Goal: Task Accomplishment & Management: Complete application form

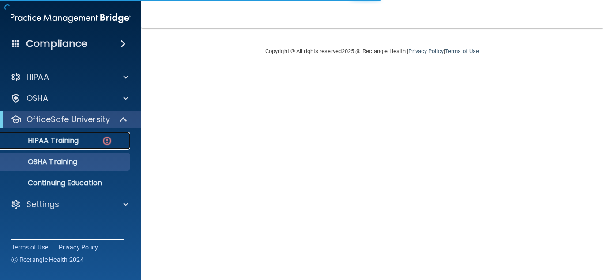
click at [97, 136] on div "HIPAA Training" at bounding box center [66, 140] width 121 height 9
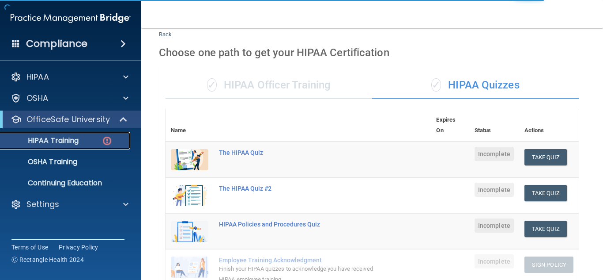
scroll to position [25, 0]
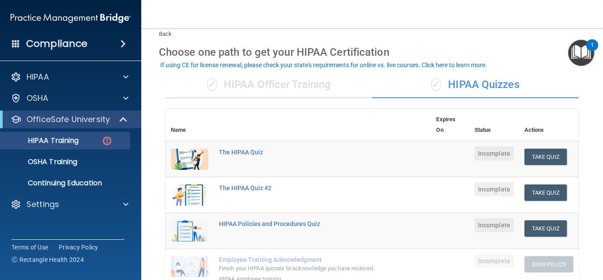
click at [315, 80] on div "✓ HIPAA Officer Training" at bounding box center [269, 85] width 207 height 27
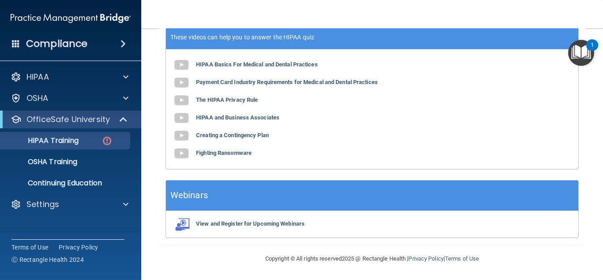
scroll to position [0, 0]
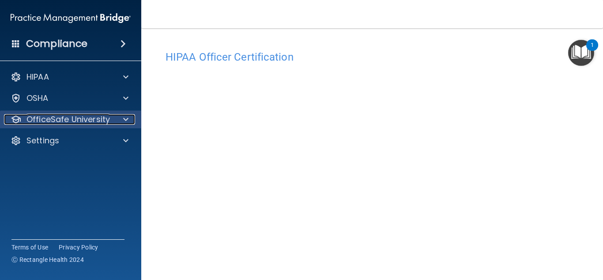
click at [57, 121] on p "OfficeSafe University" at bounding box center [68, 119] width 83 height 11
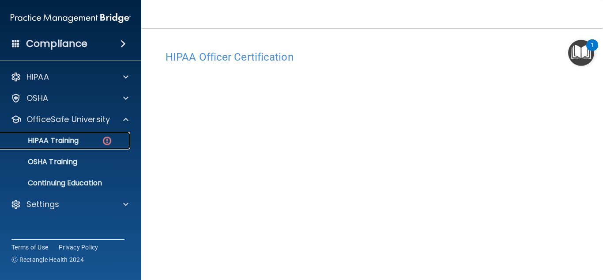
click at [79, 139] on p "HIPAA Training" at bounding box center [42, 140] width 73 height 9
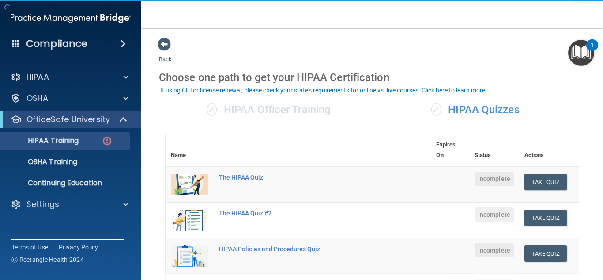
click at [277, 110] on div "✓ HIPAA Officer Training" at bounding box center [269, 110] width 207 height 27
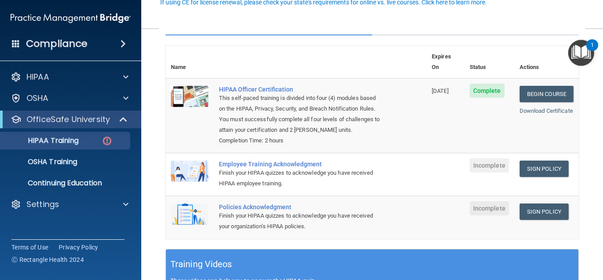
scroll to position [89, 0]
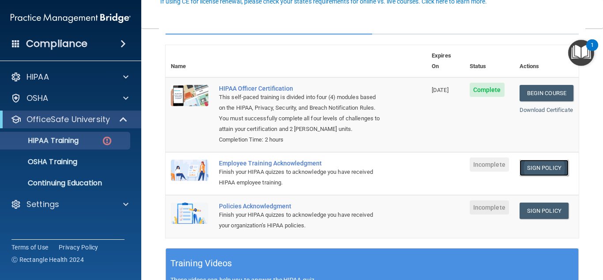
click at [534, 168] on link "Sign Policy" at bounding box center [544, 167] width 49 height 16
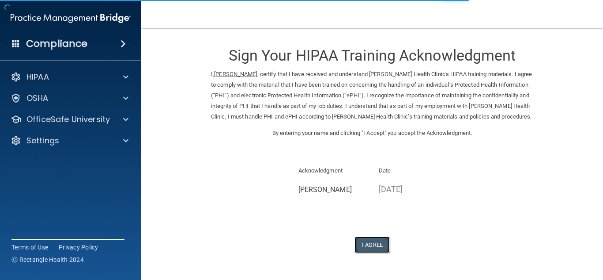
click at [378, 241] on button "I Agree" at bounding box center [372, 244] width 35 height 16
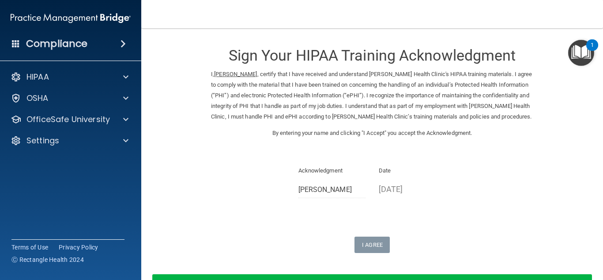
scroll to position [64, 0]
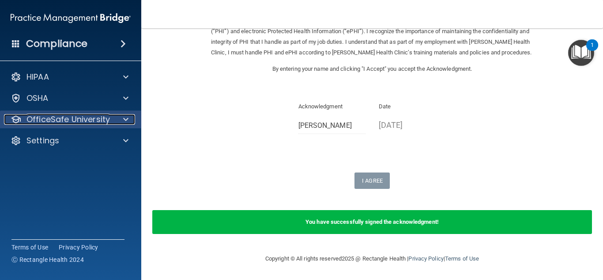
click at [93, 123] on p "OfficeSafe University" at bounding box center [68, 119] width 83 height 11
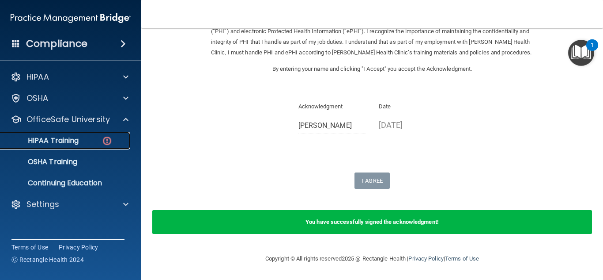
click at [109, 136] on img at bounding box center [107, 140] width 11 height 11
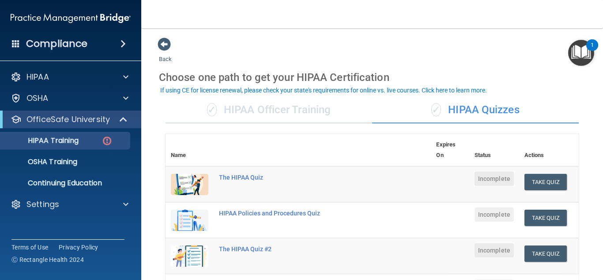
click at [273, 113] on div "✓ HIPAA Officer Training" at bounding box center [269, 110] width 207 height 27
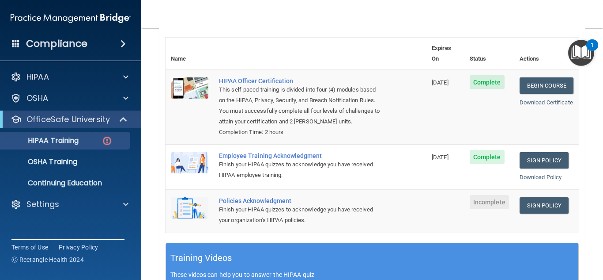
scroll to position [97, 0]
click at [531, 204] on link "Sign Policy" at bounding box center [544, 205] width 49 height 16
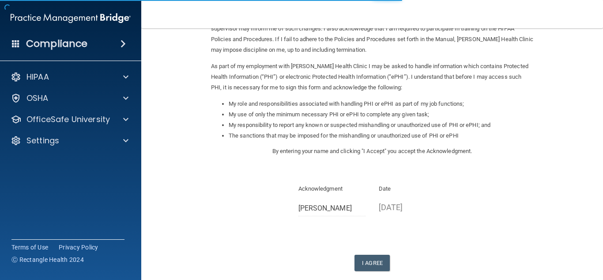
scroll to position [83, 0]
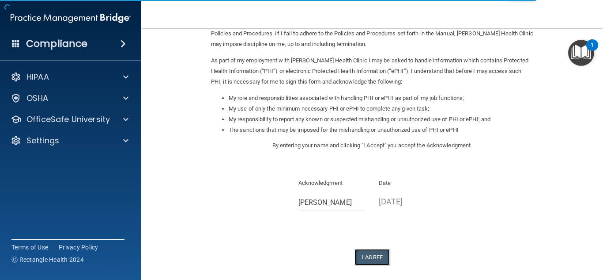
click at [371, 263] on button "I Agree" at bounding box center [372, 257] width 35 height 16
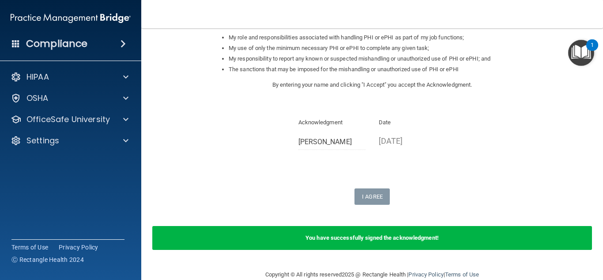
scroll to position [145, 0]
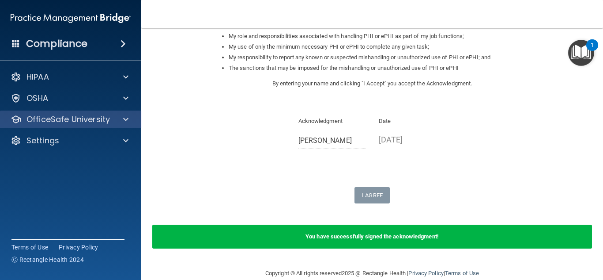
click at [114, 110] on div "OfficeSafe University" at bounding box center [71, 119] width 142 height 18
click at [115, 112] on div "OfficeSafe University" at bounding box center [71, 119] width 142 height 18
click at [119, 119] on div at bounding box center [125, 119] width 22 height 11
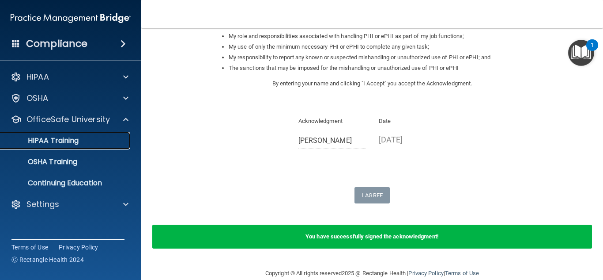
click at [102, 138] on div "HIPAA Training" at bounding box center [66, 140] width 121 height 9
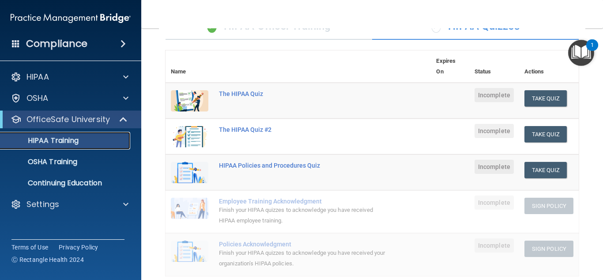
scroll to position [83, 0]
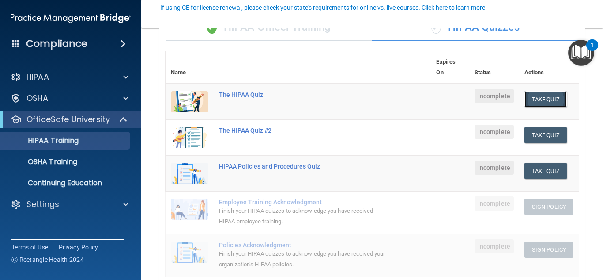
click at [527, 102] on button "Take Quiz" at bounding box center [546, 99] width 42 height 16
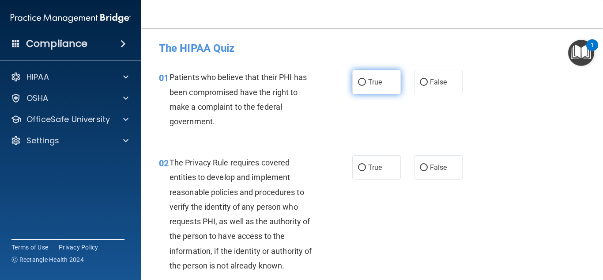
click at [380, 81] on label "True" at bounding box center [376, 82] width 49 height 24
click at [366, 81] on input "True" at bounding box center [362, 82] width 8 height 7
radio input "true"
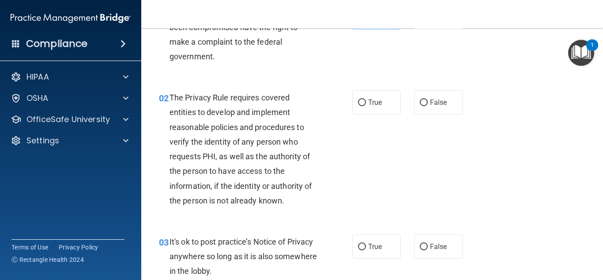
scroll to position [66, 0]
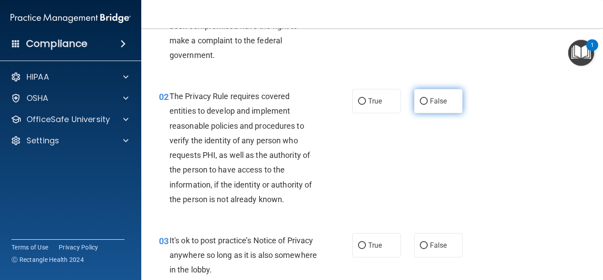
click at [437, 96] on label "False" at bounding box center [438, 101] width 49 height 24
click at [428, 98] on input "False" at bounding box center [424, 101] width 8 height 7
radio input "true"
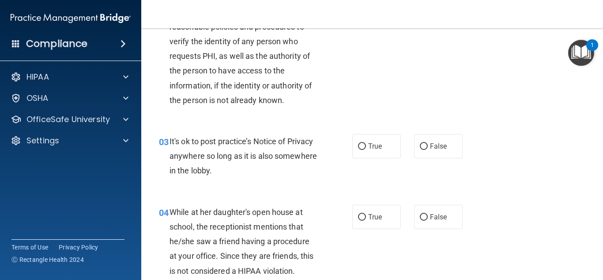
scroll to position [203, 0]
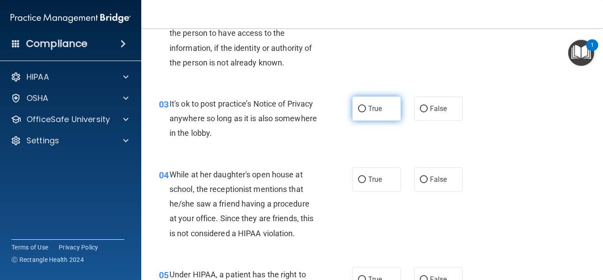
click at [357, 117] on label "True" at bounding box center [376, 108] width 49 height 24
click at [358, 112] on input "True" at bounding box center [362, 109] width 8 height 7
radio input "true"
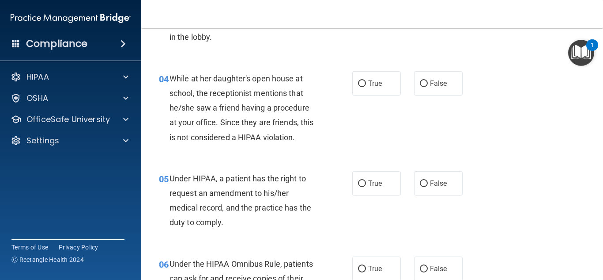
scroll to position [299, 0]
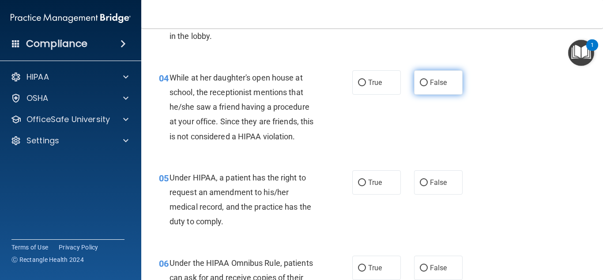
click at [426, 77] on label "False" at bounding box center [438, 82] width 49 height 24
click at [426, 80] on input "False" at bounding box center [424, 83] width 8 height 7
radio input "true"
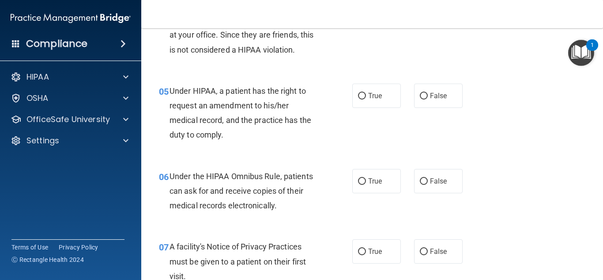
scroll to position [389, 0]
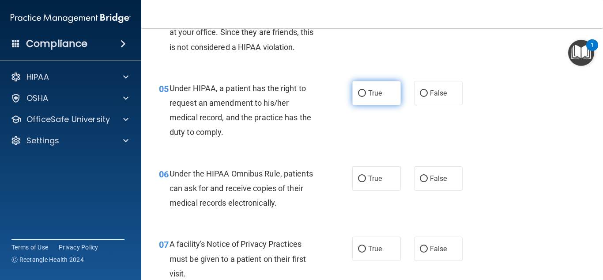
click at [366, 87] on label "True" at bounding box center [376, 93] width 49 height 24
click at [366, 90] on input "True" at bounding box center [362, 93] width 8 height 7
radio input "true"
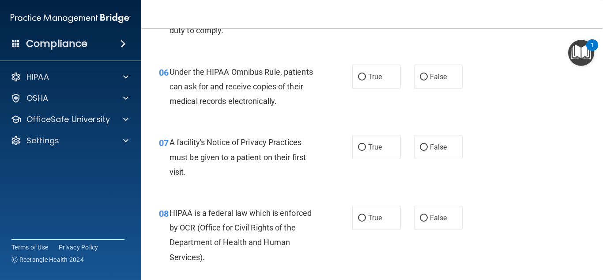
scroll to position [490, 0]
click at [368, 79] on span "True" at bounding box center [375, 77] width 14 height 8
click at [366, 79] on input "True" at bounding box center [362, 77] width 8 height 7
radio input "true"
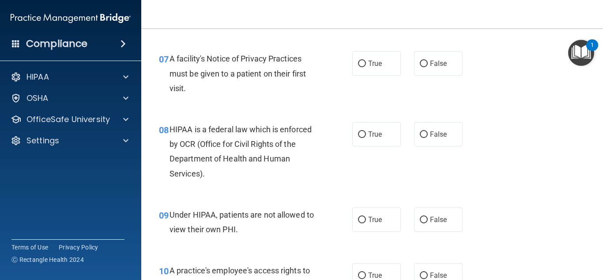
scroll to position [574, 0]
click at [370, 59] on span "True" at bounding box center [375, 63] width 14 height 8
click at [366, 60] on input "True" at bounding box center [362, 63] width 8 height 7
radio input "true"
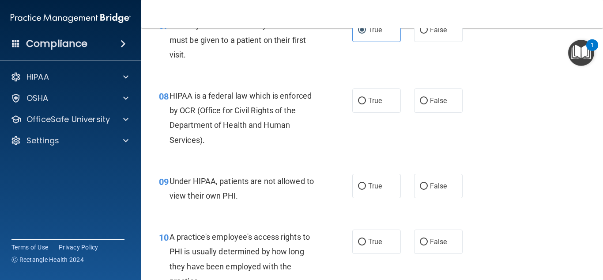
scroll to position [613, 0]
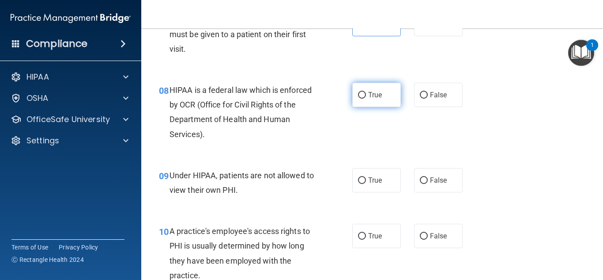
click at [365, 91] on label "True" at bounding box center [376, 95] width 49 height 24
click at [365, 92] on input "True" at bounding box center [362, 95] width 8 height 7
radio input "true"
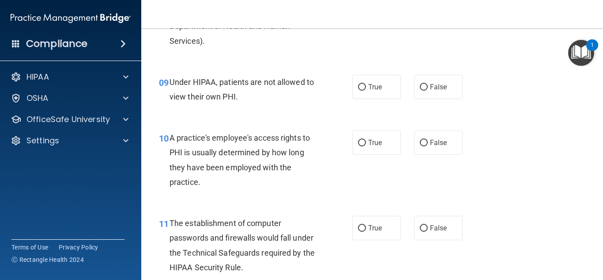
scroll to position [706, 0]
click at [420, 84] on input "False" at bounding box center [424, 87] width 8 height 7
radio input "true"
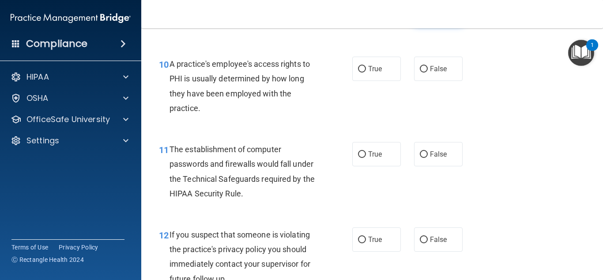
scroll to position [780, 0]
click at [442, 72] on span "False" at bounding box center [438, 68] width 17 height 8
click at [428, 72] on input "False" at bounding box center [424, 69] width 8 height 7
radio input "true"
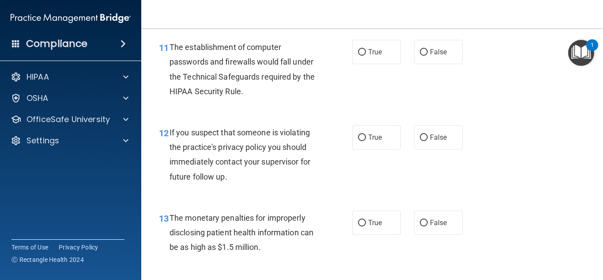
scroll to position [878, 0]
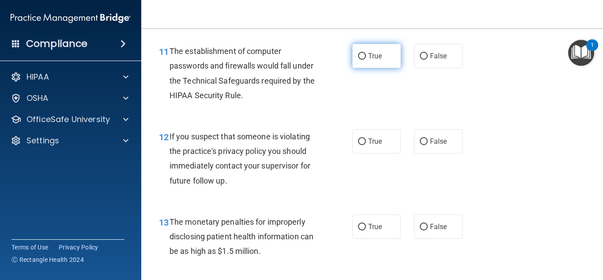
click at [367, 46] on label "True" at bounding box center [376, 56] width 49 height 24
click at [366, 53] on input "True" at bounding box center [362, 56] width 8 height 7
radio input "true"
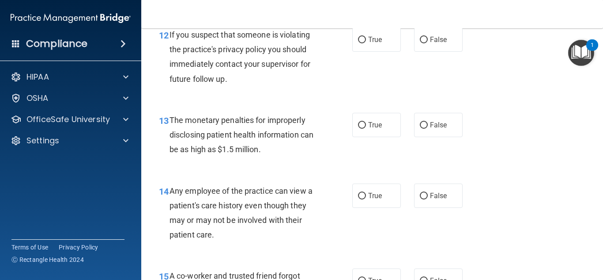
scroll to position [979, 0]
click at [369, 41] on span "True" at bounding box center [375, 40] width 14 height 8
click at [366, 41] on input "True" at bounding box center [362, 40] width 8 height 7
radio input "true"
click at [349, 124] on div "13 The monetary penalties for improperly disclosing patient health information …" at bounding box center [256, 137] width 220 height 49
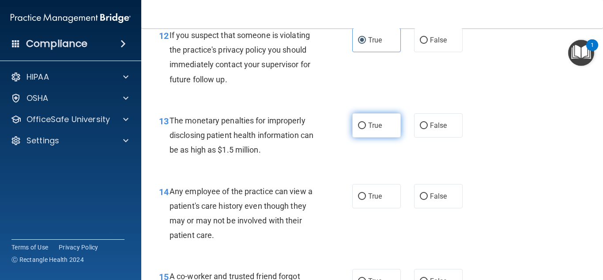
click at [363, 124] on label "True" at bounding box center [376, 125] width 49 height 24
click at [363, 124] on input "True" at bounding box center [362, 125] width 8 height 7
radio input "true"
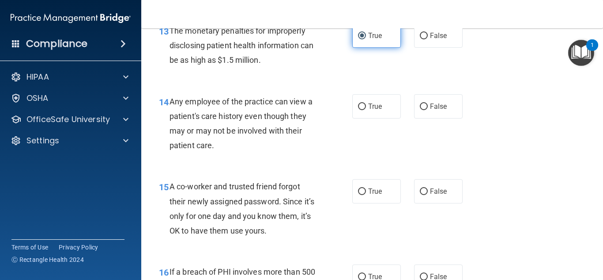
scroll to position [1087, 0]
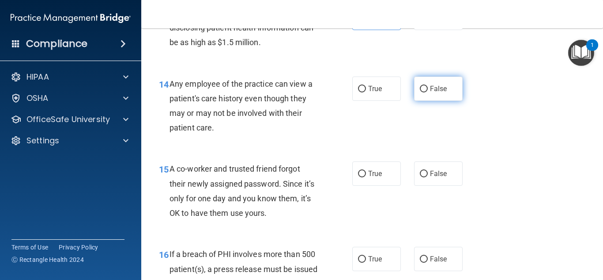
click at [434, 93] on label "False" at bounding box center [438, 88] width 49 height 24
click at [428, 92] on input "False" at bounding box center [424, 89] width 8 height 7
radio input "true"
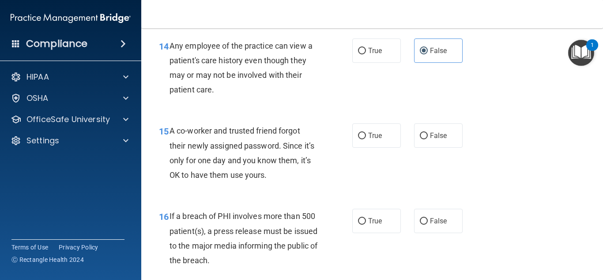
scroll to position [1124, 0]
click at [422, 139] on input "False" at bounding box center [424, 136] width 8 height 7
radio input "true"
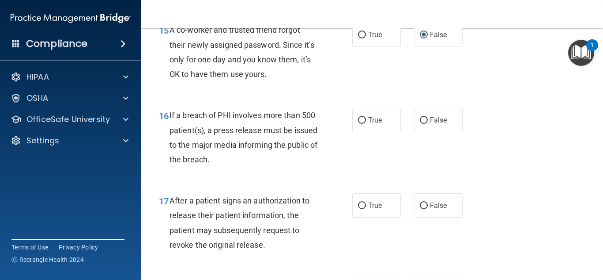
scroll to position [1240, 0]
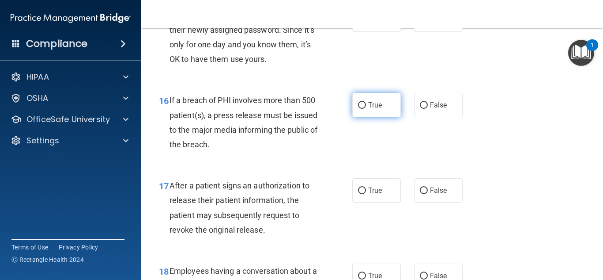
click at [354, 109] on label "True" at bounding box center [376, 105] width 49 height 24
click at [358, 109] on input "True" at bounding box center [362, 105] width 8 height 7
radio input "true"
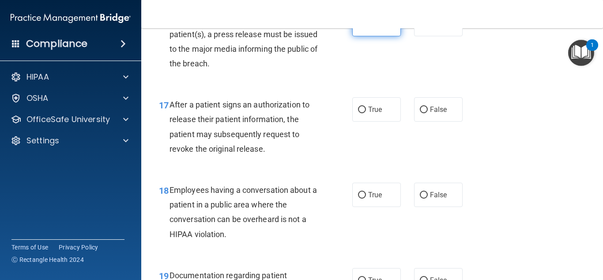
scroll to position [1324, 0]
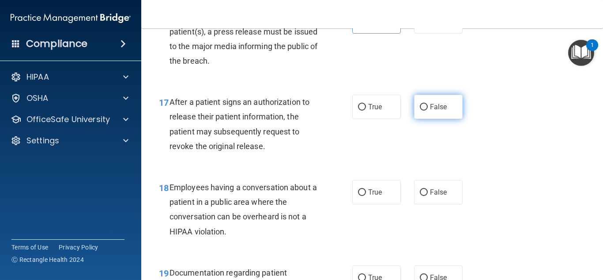
click at [433, 102] on label "False" at bounding box center [438, 107] width 49 height 24
click at [428, 104] on input "False" at bounding box center [424, 107] width 8 height 7
radio input "true"
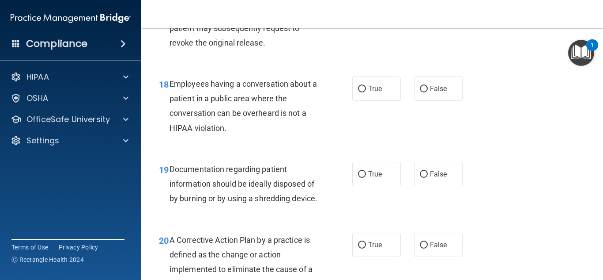
scroll to position [1427, 0]
click at [435, 97] on label "False" at bounding box center [438, 88] width 49 height 24
click at [428, 92] on input "False" at bounding box center [424, 89] width 8 height 7
radio input "true"
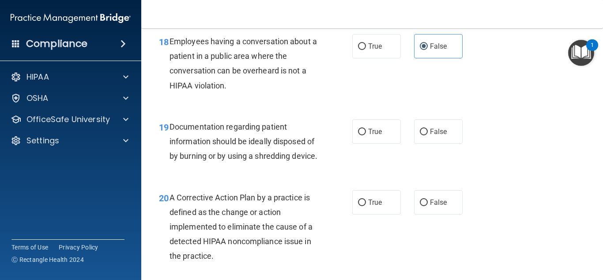
scroll to position [1483, 0]
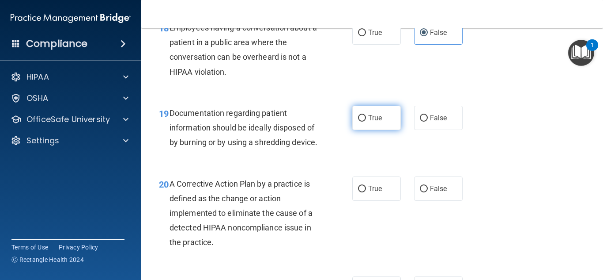
click at [377, 114] on span "True" at bounding box center [375, 118] width 14 height 8
click at [366, 115] on input "True" at bounding box center [362, 118] width 8 height 7
radio input "true"
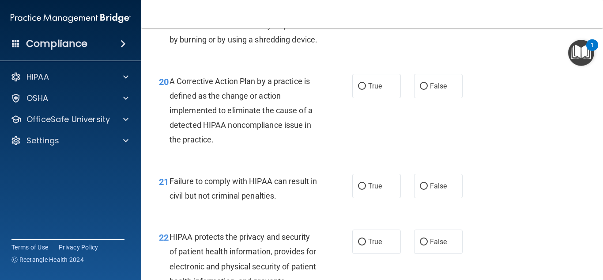
scroll to position [1591, 0]
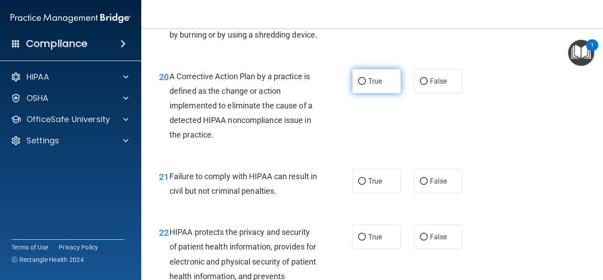
click at [367, 93] on label "True" at bounding box center [376, 81] width 49 height 24
click at [366, 85] on input "True" at bounding box center [362, 81] width 8 height 7
radio input "true"
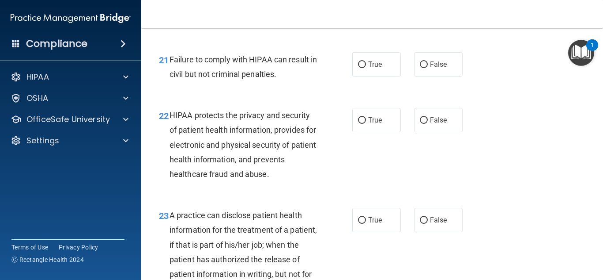
scroll to position [1707, 0]
click at [446, 77] on label "False" at bounding box center [438, 65] width 49 height 24
click at [428, 68] on input "False" at bounding box center [424, 65] width 8 height 7
radio input "true"
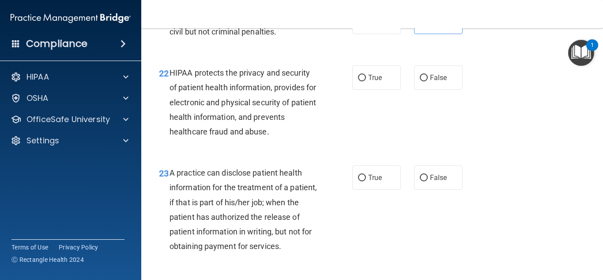
scroll to position [1749, 0]
click at [368, 82] on span "True" at bounding box center [375, 78] width 14 height 8
click at [366, 82] on input "True" at bounding box center [362, 78] width 8 height 7
radio input "true"
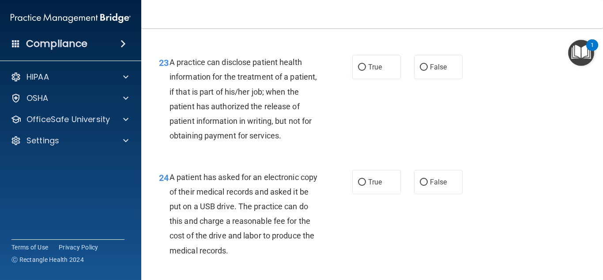
scroll to position [1861, 0]
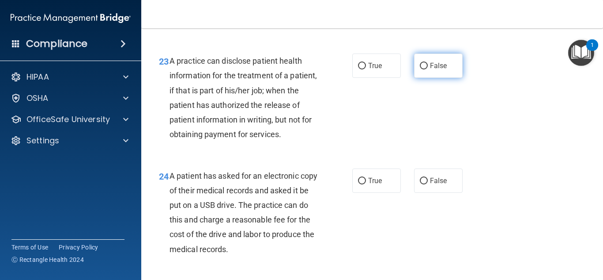
click at [435, 70] on span "False" at bounding box center [438, 65] width 17 height 8
click at [428, 69] on input "False" at bounding box center [424, 66] width 8 height 7
radio input "true"
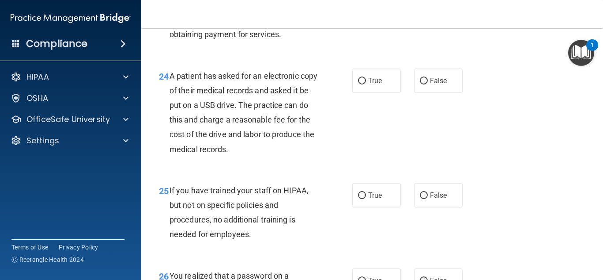
scroll to position [1969, 0]
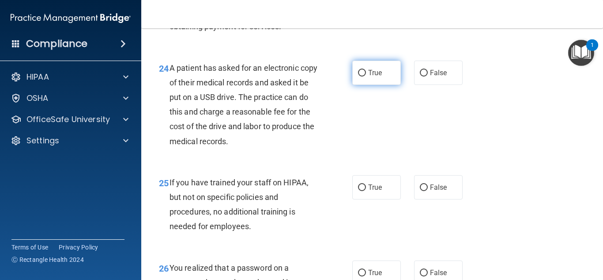
click at [369, 85] on label "True" at bounding box center [376, 73] width 49 height 24
click at [366, 76] on input "True" at bounding box center [362, 73] width 8 height 7
radio input "true"
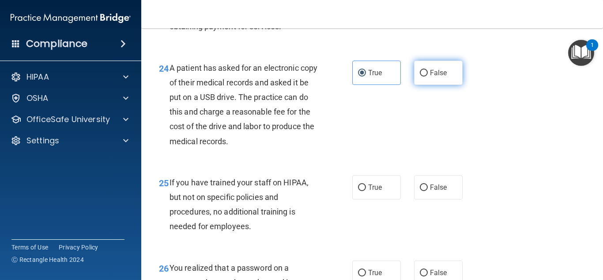
click at [420, 76] on input "False" at bounding box center [424, 73] width 8 height 7
radio input "true"
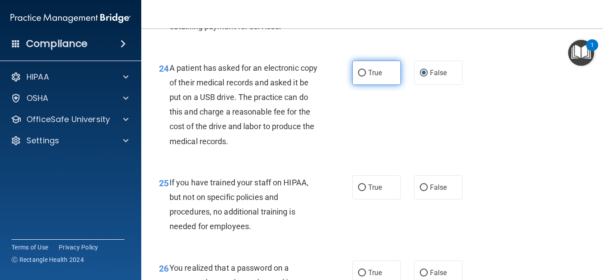
click at [354, 85] on label "True" at bounding box center [376, 73] width 49 height 24
click at [358, 76] on input "True" at bounding box center [362, 73] width 8 height 7
radio input "true"
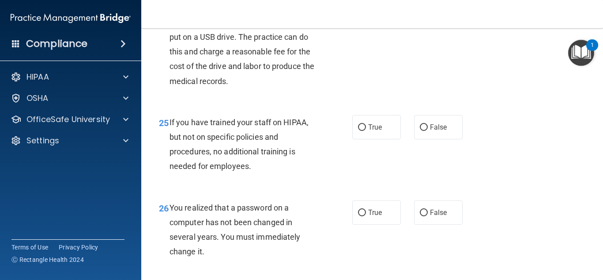
scroll to position [2030, 0]
click at [430, 16] on span "False" at bounding box center [438, 12] width 17 height 8
click at [428, 16] on input "False" at bounding box center [424, 12] width 8 height 7
radio input "true"
radio input "false"
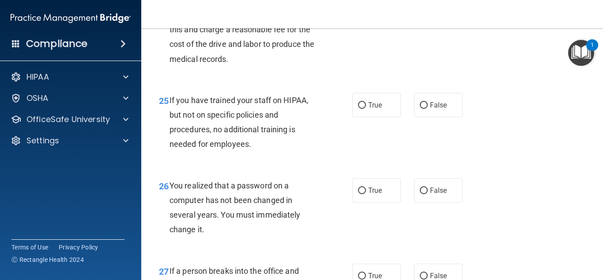
scroll to position [2051, 0]
click at [422, 117] on label "False" at bounding box center [438, 105] width 49 height 24
click at [422, 109] on input "False" at bounding box center [424, 105] width 8 height 7
radio input "true"
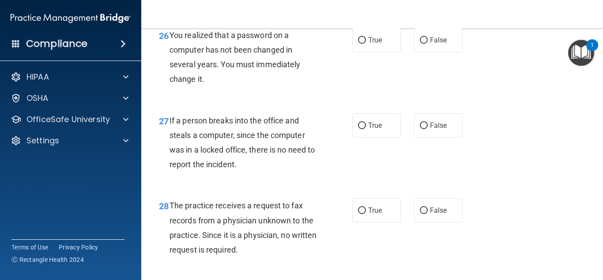
scroll to position [2201, 0]
click at [361, 53] on label "True" at bounding box center [376, 40] width 49 height 24
click at [361, 44] on input "True" at bounding box center [362, 41] width 8 height 7
radio input "true"
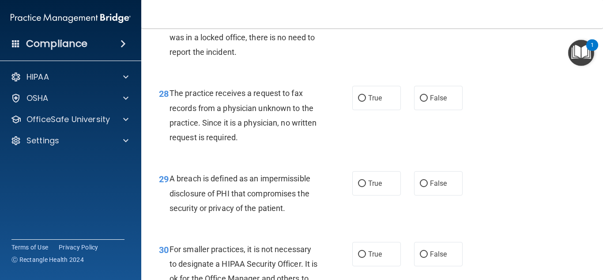
scroll to position [2315, 0]
click at [415, 24] on label "False" at bounding box center [438, 12] width 49 height 24
click at [420, 16] on input "False" at bounding box center [424, 12] width 8 height 7
radio input "true"
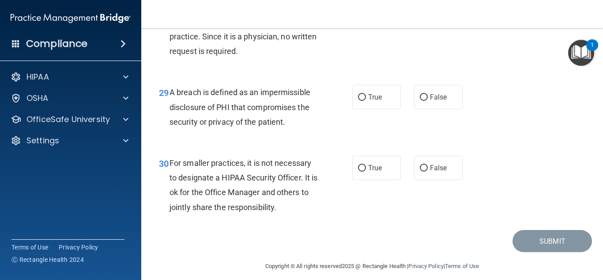
scroll to position [2399, 0]
click at [423, 16] on input "False" at bounding box center [424, 12] width 8 height 7
radio input "true"
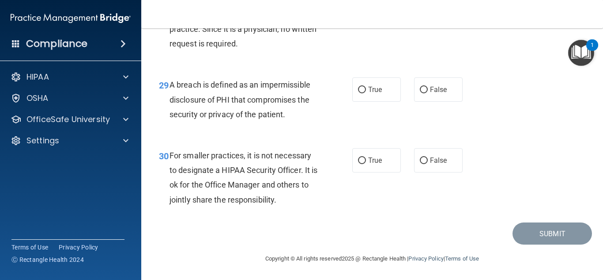
scroll to position [2437, 0]
click at [377, 86] on span "True" at bounding box center [375, 89] width 14 height 8
click at [366, 87] on input "True" at bounding box center [362, 90] width 8 height 7
radio input "true"
click at [424, 159] on label "False" at bounding box center [438, 160] width 49 height 24
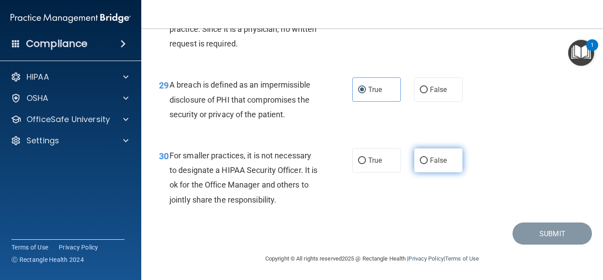
click at [424, 159] on input "False" at bounding box center [424, 160] width 8 height 7
radio input "true"
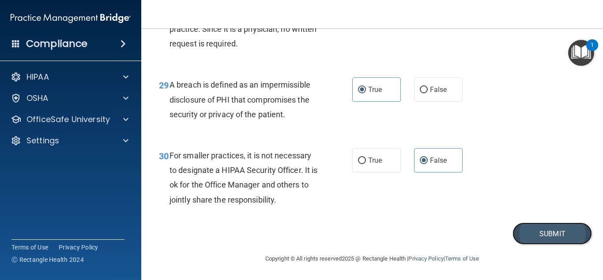
click at [535, 239] on button "Submit" at bounding box center [553, 233] width 80 height 23
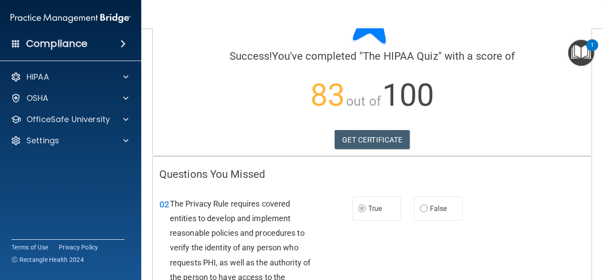
scroll to position [52, 0]
click at [371, 139] on link "GET CERTIFICATE" at bounding box center [373, 139] width 76 height 19
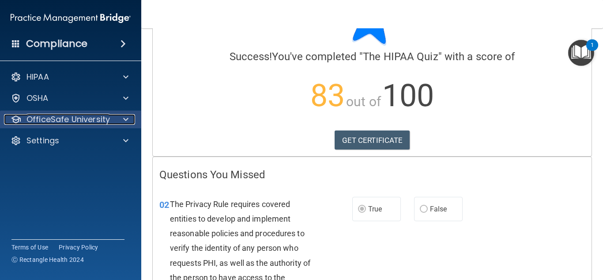
click at [110, 116] on div "OfficeSafe University" at bounding box center [59, 119] width 110 height 11
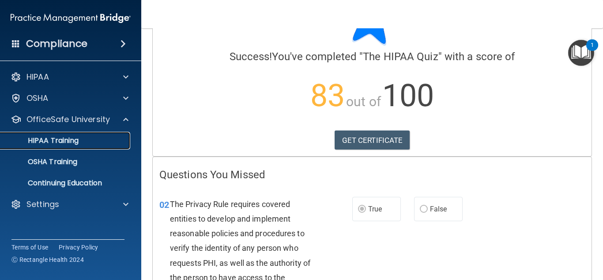
click at [76, 147] on link "HIPAA Training" at bounding box center [60, 141] width 139 height 18
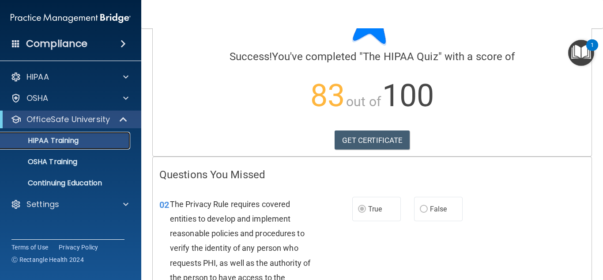
click at [76, 147] on link "HIPAA Training" at bounding box center [60, 141] width 139 height 18
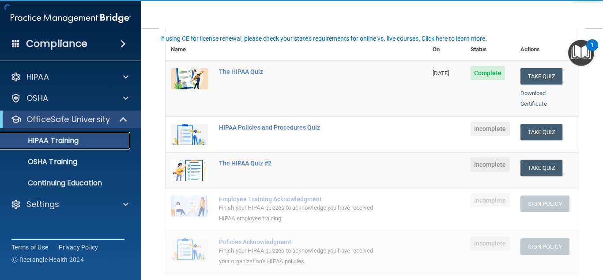
scroll to position [116, 0]
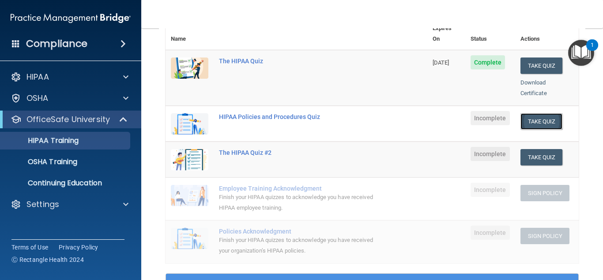
click at [550, 114] on button "Take Quiz" at bounding box center [542, 121] width 42 height 16
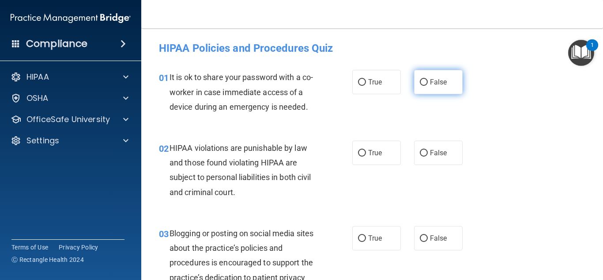
click at [415, 80] on label "False" at bounding box center [438, 82] width 49 height 24
click at [420, 80] on input "False" at bounding box center [424, 82] width 8 height 7
radio input "true"
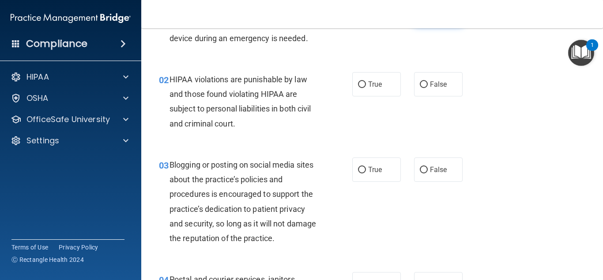
scroll to position [69, 0]
click at [377, 80] on span "True" at bounding box center [375, 84] width 14 height 8
click at [366, 81] on input "True" at bounding box center [362, 84] width 8 height 7
radio input "true"
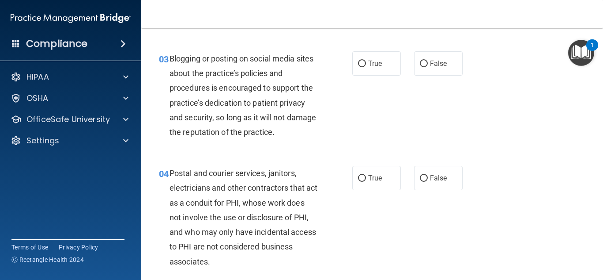
scroll to position [175, 0]
click at [414, 67] on label "False" at bounding box center [438, 63] width 49 height 24
click at [420, 67] on input "False" at bounding box center [424, 63] width 8 height 7
radio input "true"
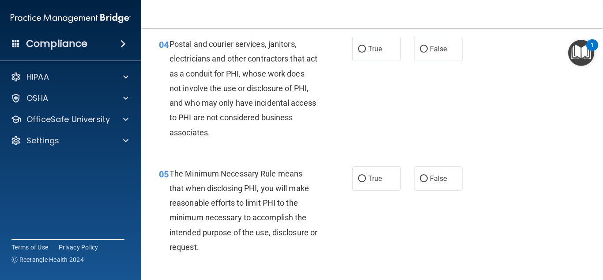
scroll to position [289, 0]
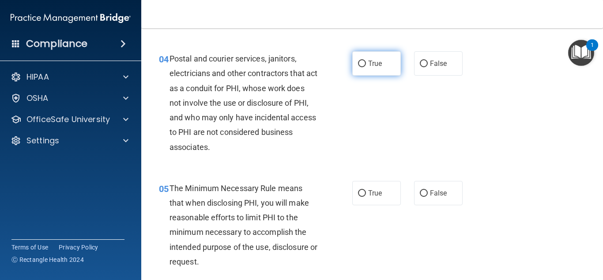
click at [374, 61] on span "True" at bounding box center [375, 63] width 14 height 8
click at [366, 61] on input "True" at bounding box center [362, 64] width 8 height 7
radio input "true"
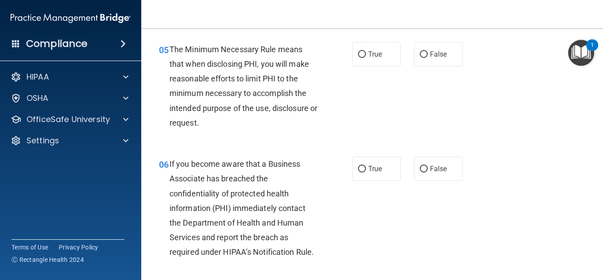
scroll to position [428, 0]
click at [360, 57] on label "True" at bounding box center [376, 53] width 49 height 24
click at [360, 57] on input "True" at bounding box center [362, 53] width 8 height 7
radio input "true"
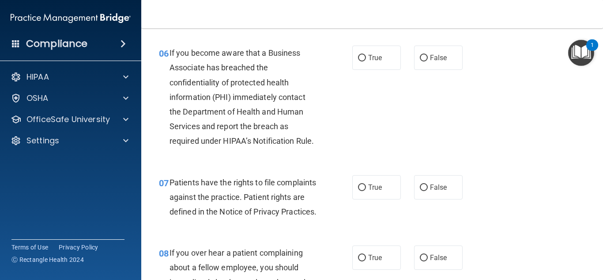
scroll to position [539, 0]
click at [368, 55] on span "True" at bounding box center [375, 57] width 14 height 8
click at [365, 55] on input "True" at bounding box center [362, 57] width 8 height 7
radio input "true"
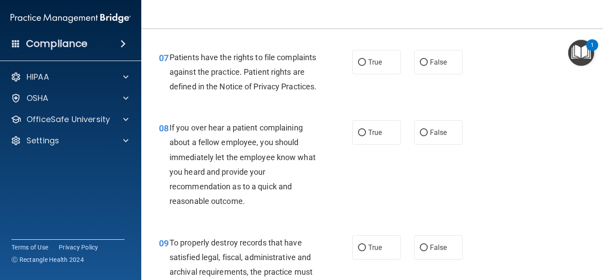
scroll to position [664, 0]
click at [365, 55] on label "True" at bounding box center [376, 61] width 49 height 24
click at [365, 59] on input "True" at bounding box center [362, 62] width 8 height 7
radio input "true"
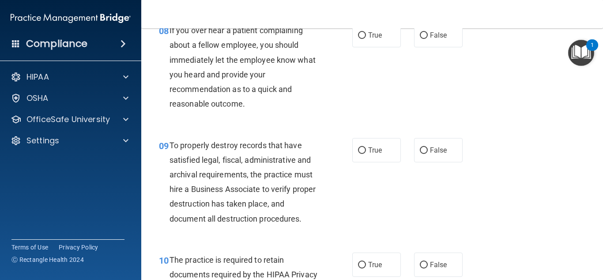
scroll to position [761, 0]
click at [372, 39] on span "True" at bounding box center [375, 34] width 14 height 8
click at [366, 38] on input "True" at bounding box center [362, 35] width 8 height 7
radio input "true"
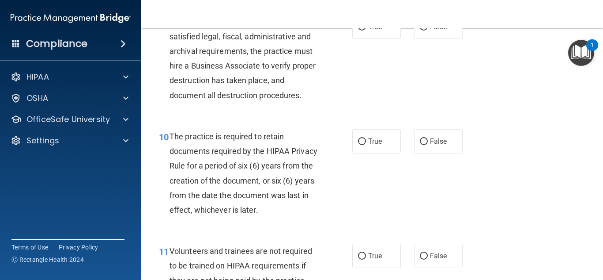
scroll to position [884, 0]
click at [427, 38] on label "False" at bounding box center [438, 26] width 49 height 24
click at [427, 30] on input "False" at bounding box center [424, 26] width 8 height 7
radio input "true"
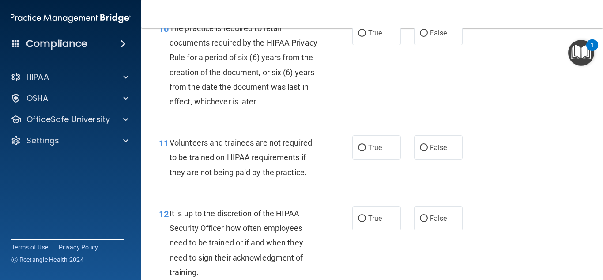
scroll to position [992, 0]
click at [373, 42] on label "True" at bounding box center [376, 33] width 49 height 24
click at [366, 37] on input "True" at bounding box center [362, 33] width 8 height 7
radio input "true"
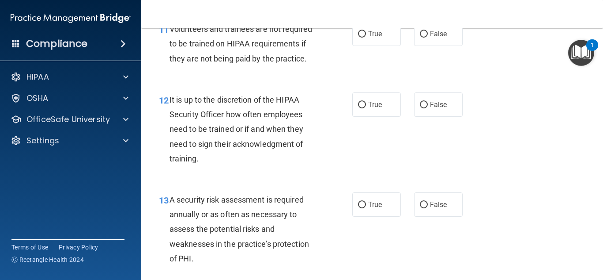
scroll to position [1106, 0]
click at [418, 39] on label "False" at bounding box center [438, 33] width 49 height 24
click at [420, 37] on input "False" at bounding box center [424, 33] width 8 height 7
radio input "true"
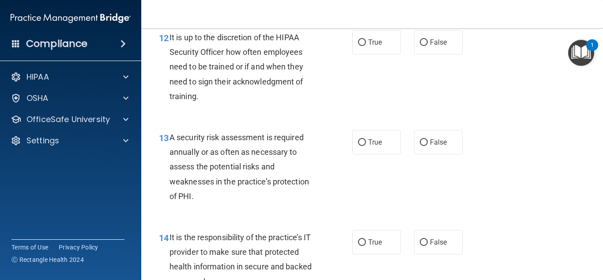
scroll to position [1168, 0]
click at [363, 54] on label "True" at bounding box center [376, 42] width 49 height 24
click at [363, 45] on input "True" at bounding box center [362, 42] width 8 height 7
radio input "true"
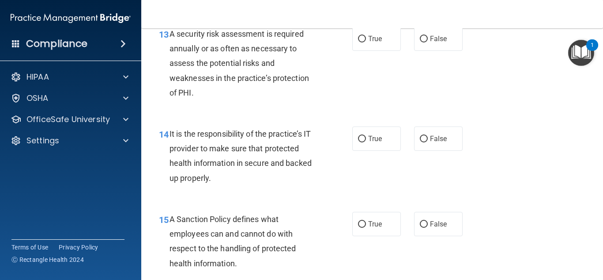
scroll to position [1272, 0]
click at [372, 35] on div "13 A security risk assessment is required annually or as often as necessary to …" at bounding box center [372, 65] width 440 height 100
click at [368, 42] on span "True" at bounding box center [375, 38] width 14 height 8
click at [366, 42] on input "True" at bounding box center [362, 38] width 8 height 7
radio input "true"
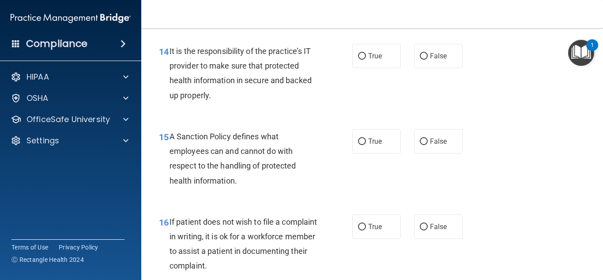
scroll to position [1355, 0]
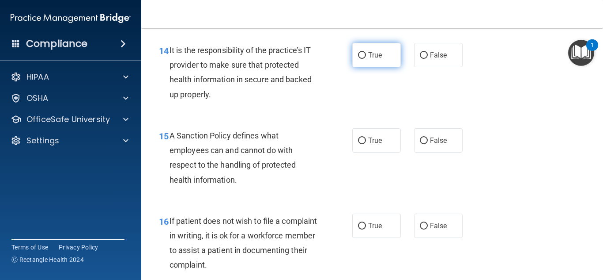
click at [368, 67] on label "True" at bounding box center [376, 55] width 49 height 24
click at [366, 59] on input "True" at bounding box center [362, 55] width 8 height 7
radio input "true"
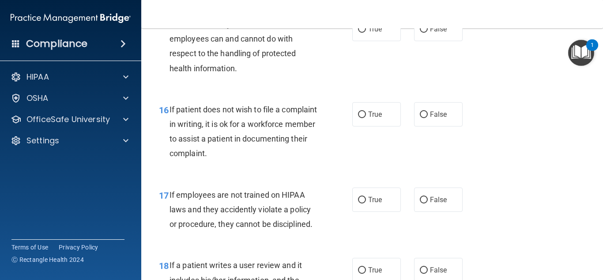
scroll to position [1467, 0]
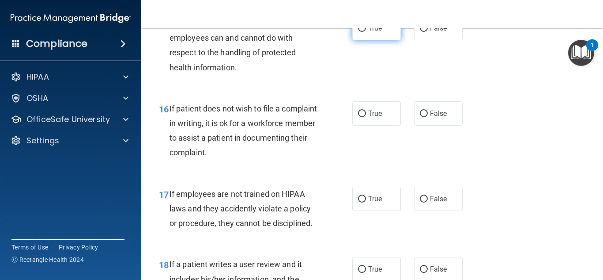
click at [360, 32] on input "True" at bounding box center [362, 28] width 8 height 7
radio input "true"
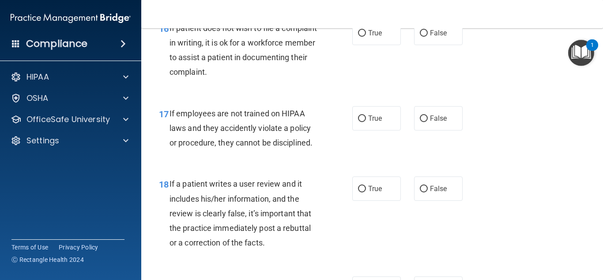
scroll to position [1548, 0]
click at [373, 37] on span "True" at bounding box center [375, 32] width 14 height 8
click at [366, 36] on input "True" at bounding box center [362, 33] width 8 height 7
radio input "true"
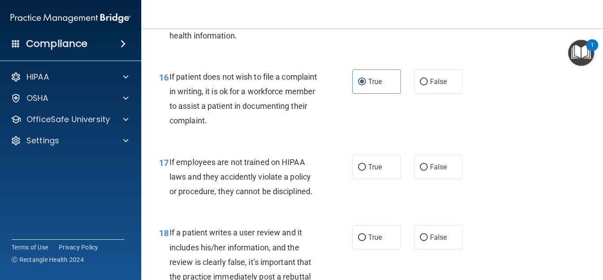
scroll to position [1498, 0]
click at [414, 93] on label "False" at bounding box center [438, 82] width 49 height 24
click at [420, 86] on input "False" at bounding box center [424, 82] width 8 height 7
radio input "true"
radio input "false"
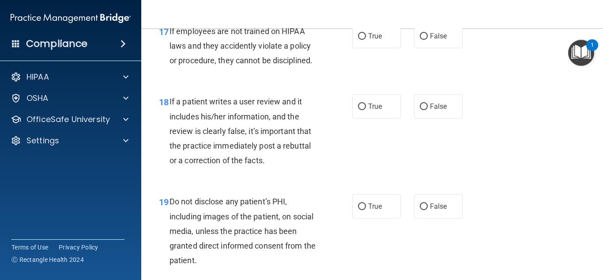
scroll to position [1630, 0]
click at [441, 40] on span "False" at bounding box center [438, 35] width 17 height 8
click at [428, 39] on input "False" at bounding box center [424, 36] width 8 height 7
radio input "true"
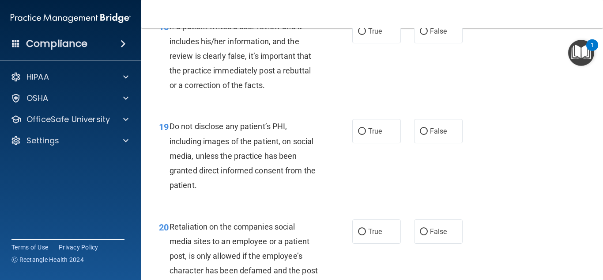
scroll to position [1705, 0]
click at [436, 35] on span "False" at bounding box center [438, 31] width 17 height 8
click at [428, 34] on input "False" at bounding box center [424, 31] width 8 height 7
radio input "true"
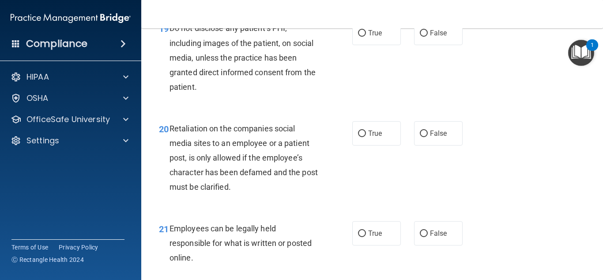
scroll to position [1803, 0]
click at [381, 45] on label "True" at bounding box center [376, 32] width 49 height 24
click at [366, 36] on input "True" at bounding box center [362, 33] width 8 height 7
radio input "true"
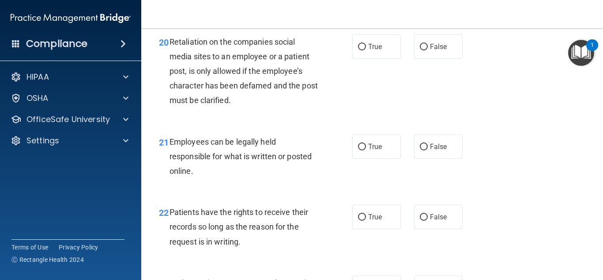
scroll to position [1890, 0]
click at [362, 54] on label "True" at bounding box center [376, 46] width 49 height 24
click at [362, 50] on input "True" at bounding box center [362, 46] width 8 height 7
radio input "true"
click at [368, 150] on span "True" at bounding box center [375, 146] width 14 height 8
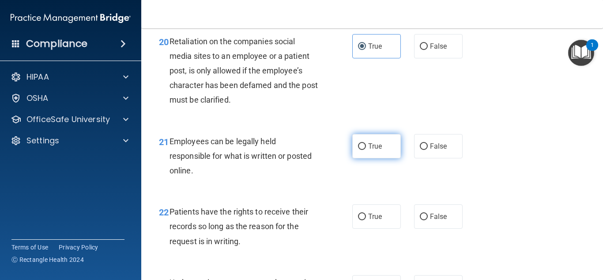
click at [366, 150] on input "True" at bounding box center [362, 146] width 8 height 7
radio input "true"
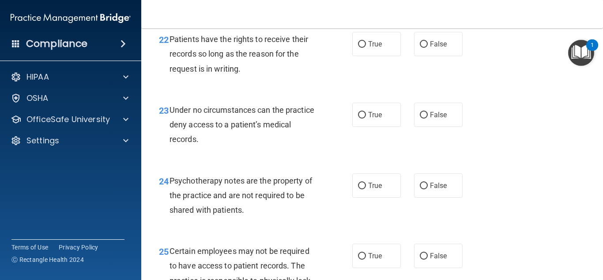
scroll to position [2062, 0]
click at [368, 48] on span "True" at bounding box center [375, 43] width 14 height 8
click at [366, 47] on input "True" at bounding box center [362, 44] width 8 height 7
radio input "true"
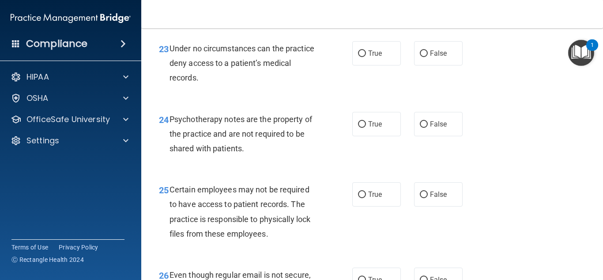
scroll to position [2126, 0]
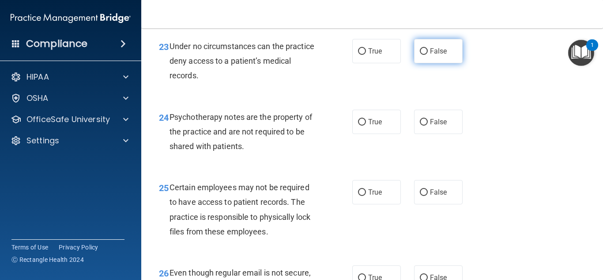
click at [420, 60] on label "False" at bounding box center [438, 51] width 49 height 24
click at [420, 55] on input "False" at bounding box center [424, 51] width 8 height 7
radio input "true"
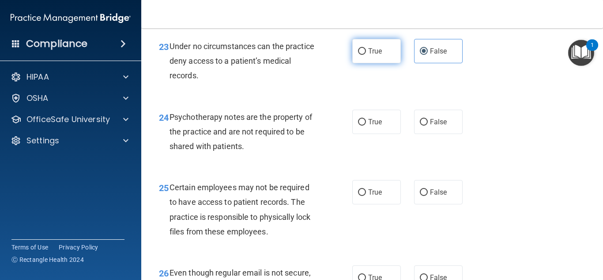
click at [376, 55] on span "True" at bounding box center [375, 51] width 14 height 8
click at [366, 55] on input "True" at bounding box center [362, 51] width 8 height 7
radio input "true"
radio input "false"
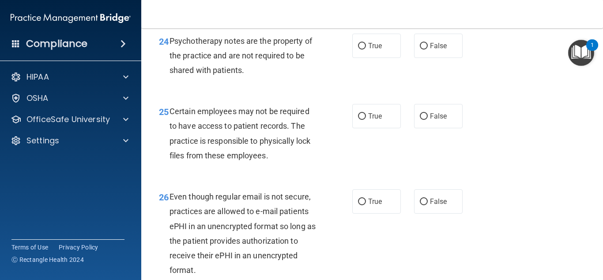
scroll to position [2202, 0]
click at [383, 57] on label "True" at bounding box center [376, 45] width 49 height 24
click at [366, 49] on input "True" at bounding box center [362, 45] width 8 height 7
radio input "true"
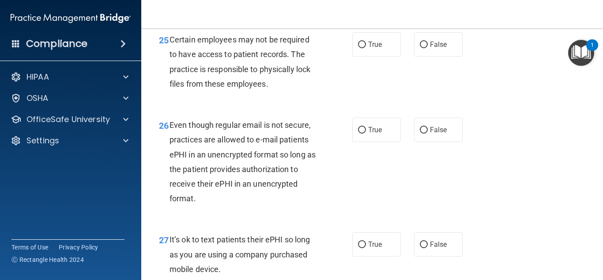
scroll to position [2274, 0]
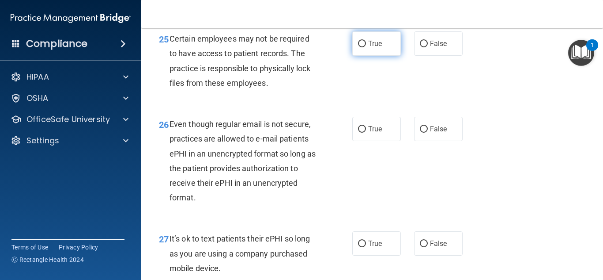
click at [360, 47] on input "True" at bounding box center [362, 44] width 8 height 7
radio input "true"
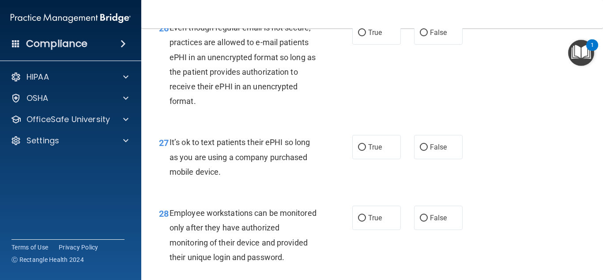
scroll to position [2371, 0]
click at [368, 36] on span "True" at bounding box center [375, 32] width 14 height 8
click at [366, 36] on input "True" at bounding box center [362, 32] width 8 height 7
radio input "true"
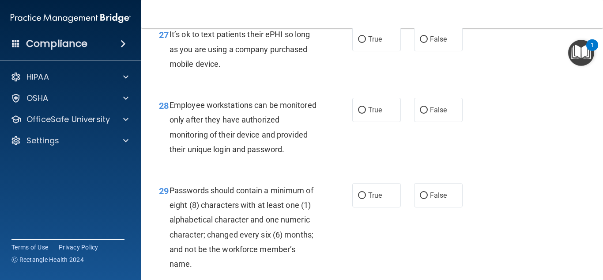
scroll to position [2479, 0]
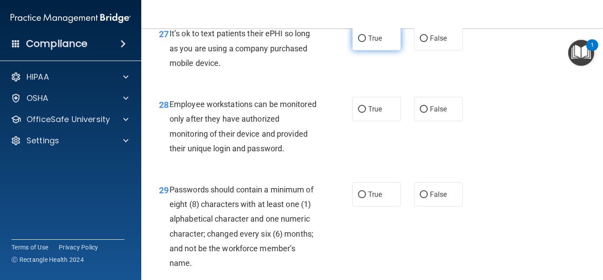
click at [359, 50] on label "True" at bounding box center [376, 38] width 49 height 24
click at [359, 42] on input "True" at bounding box center [362, 38] width 8 height 7
radio input "true"
click at [365, 121] on label "True" at bounding box center [376, 109] width 49 height 24
click at [365, 113] on input "True" at bounding box center [362, 109] width 8 height 7
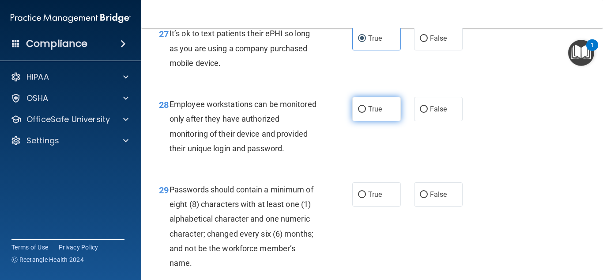
radio input "true"
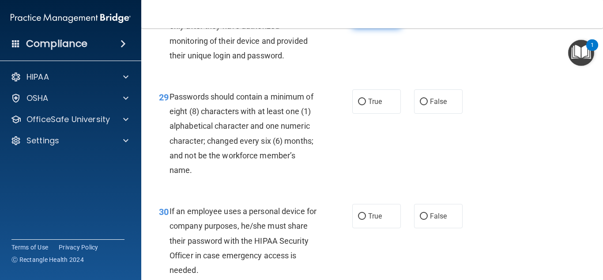
scroll to position [2572, 0]
click at [368, 105] on span "True" at bounding box center [375, 101] width 14 height 8
click at [365, 105] on input "True" at bounding box center [362, 101] width 8 height 7
radio input "true"
click at [368, 105] on span "True" at bounding box center [375, 101] width 14 height 8
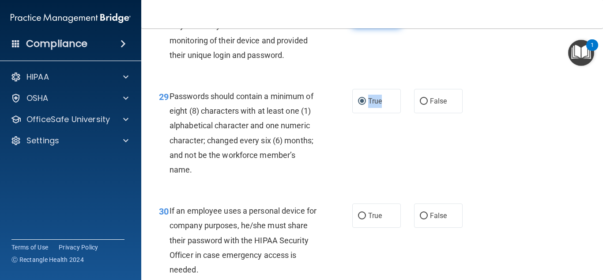
click at [365, 105] on input "True" at bounding box center [362, 101] width 8 height 7
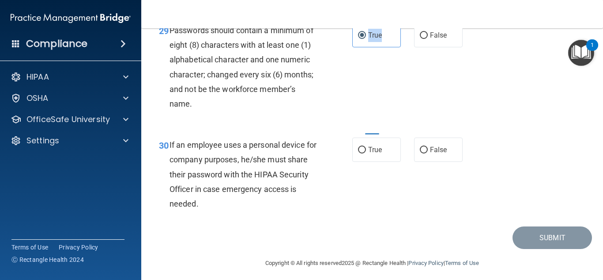
scroll to position [2672, 0]
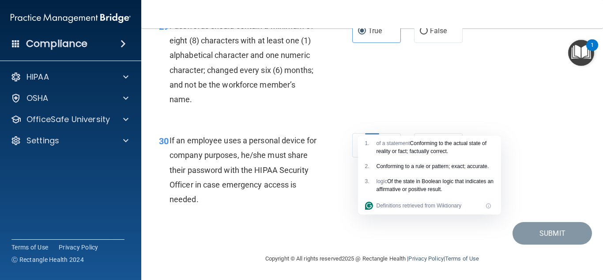
click at [245, 122] on div "30 If an employee uses a personal device for company purposes, he/she must shar…" at bounding box center [372, 172] width 440 height 100
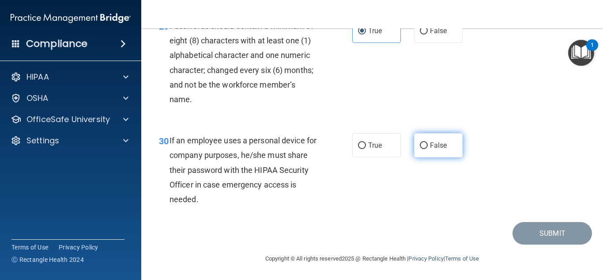
click at [432, 140] on label "False" at bounding box center [438, 145] width 49 height 24
click at [428, 142] on input "False" at bounding box center [424, 145] width 8 height 7
radio input "true"
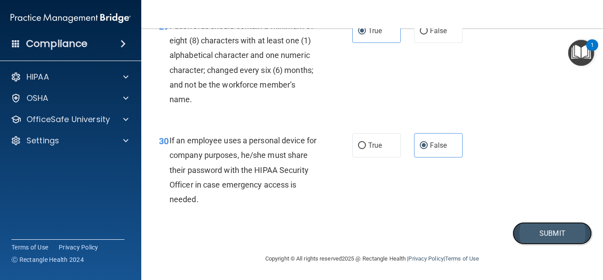
click at [522, 230] on button "Submit" at bounding box center [553, 233] width 80 height 23
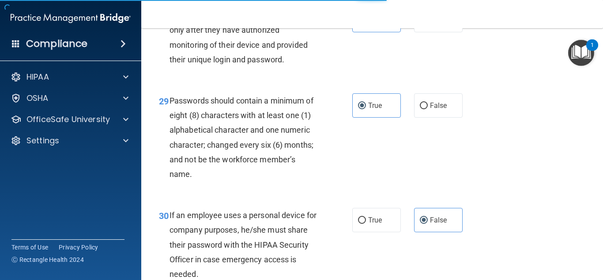
scroll to position [2567, 0]
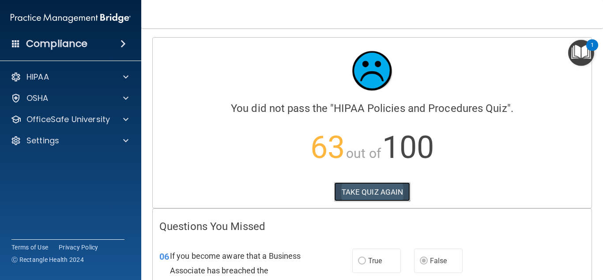
click at [387, 190] on button "TAKE QUIZ AGAIN" at bounding box center [372, 191] width 76 height 19
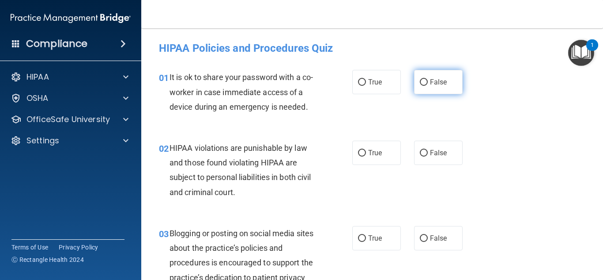
click at [422, 76] on label "False" at bounding box center [438, 82] width 49 height 24
click at [422, 79] on input "False" at bounding box center [424, 82] width 8 height 7
radio input "true"
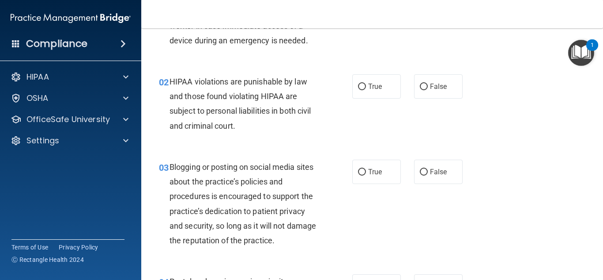
scroll to position [67, 0]
click at [372, 87] on span "True" at bounding box center [375, 86] width 14 height 8
click at [366, 87] on input "True" at bounding box center [362, 86] width 8 height 7
radio input "true"
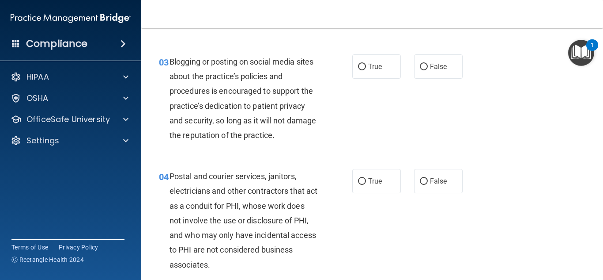
scroll to position [172, 0]
click at [432, 71] on label "False" at bounding box center [438, 65] width 49 height 24
click at [428, 69] on input "False" at bounding box center [424, 66] width 8 height 7
radio input "true"
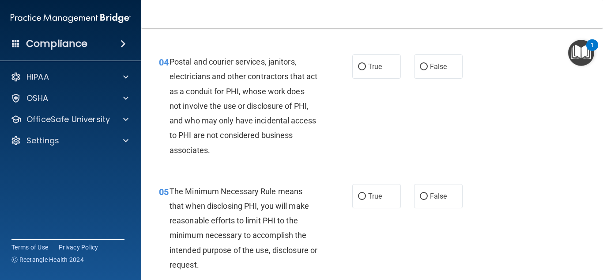
scroll to position [288, 0]
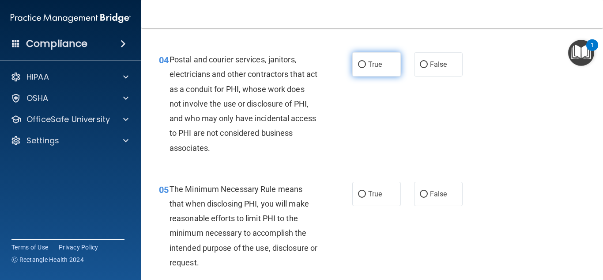
click at [373, 59] on label "True" at bounding box center [376, 64] width 49 height 24
click at [366, 61] on input "True" at bounding box center [362, 64] width 8 height 7
radio input "true"
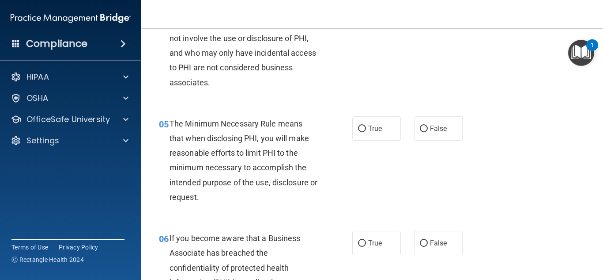
scroll to position [354, 0]
click at [363, 122] on label "True" at bounding box center [376, 128] width 49 height 24
click at [363, 125] on input "True" at bounding box center [362, 128] width 8 height 7
radio input "true"
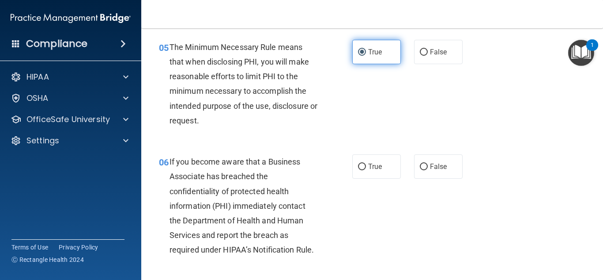
scroll to position [430, 0]
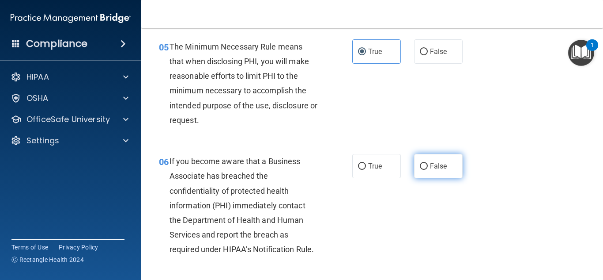
click at [415, 162] on label "False" at bounding box center [438, 166] width 49 height 24
click at [420, 163] on input "False" at bounding box center [424, 166] width 8 height 7
radio input "true"
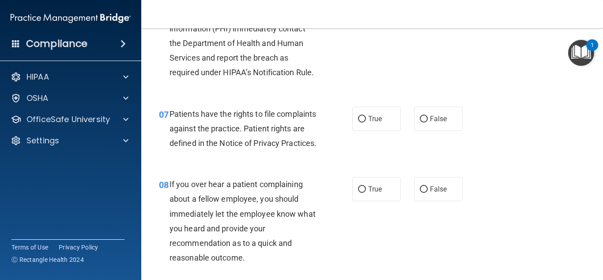
scroll to position [607, 0]
click at [368, 117] on span "True" at bounding box center [375, 118] width 14 height 8
click at [366, 117] on input "True" at bounding box center [362, 118] width 8 height 7
radio input "true"
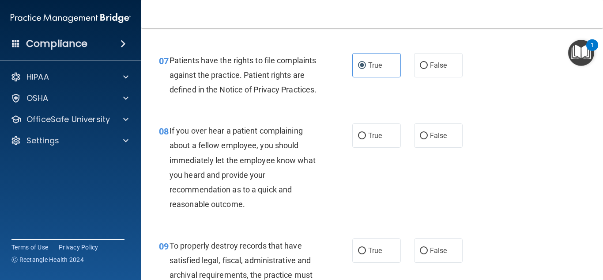
scroll to position [661, 0]
click at [368, 147] on label "True" at bounding box center [376, 135] width 49 height 24
click at [366, 139] on input "True" at bounding box center [362, 135] width 8 height 7
radio input "true"
click at [430, 139] on span "False" at bounding box center [438, 135] width 17 height 8
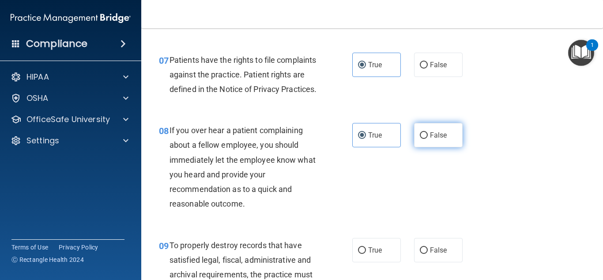
click at [427, 139] on input "False" at bounding box center [424, 135] width 8 height 7
radio input "true"
radio input "false"
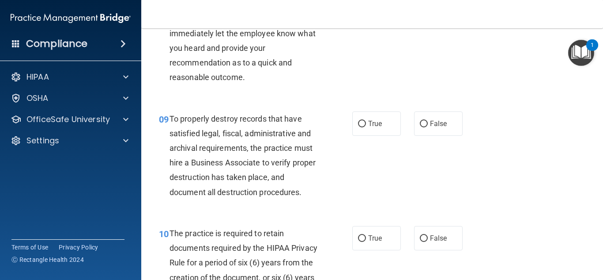
scroll to position [815, 0]
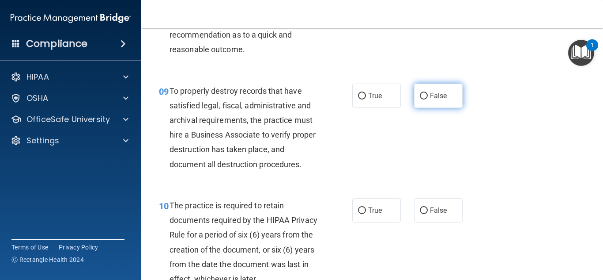
click at [441, 103] on label "False" at bounding box center [438, 95] width 49 height 24
click at [428, 99] on input "False" at bounding box center [424, 96] width 8 height 7
radio input "true"
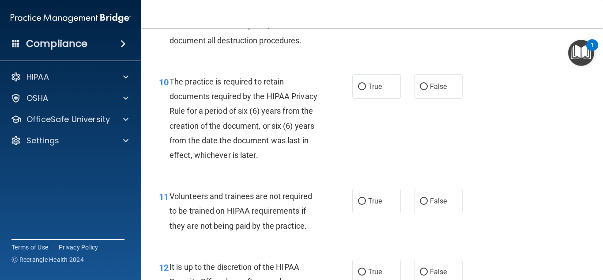
scroll to position [940, 0]
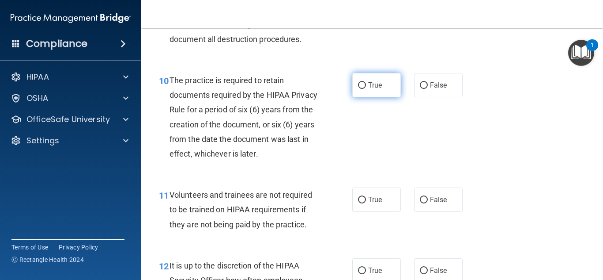
click at [368, 89] on span "True" at bounding box center [375, 85] width 14 height 8
click at [366, 89] on input "True" at bounding box center [362, 85] width 8 height 7
radio input "true"
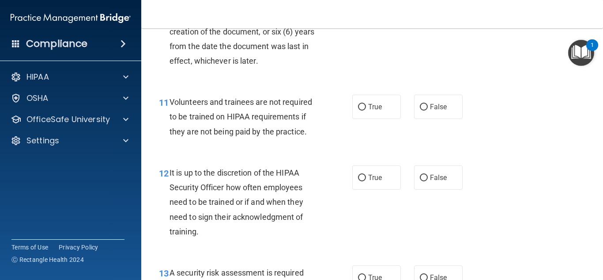
scroll to position [1035, 0]
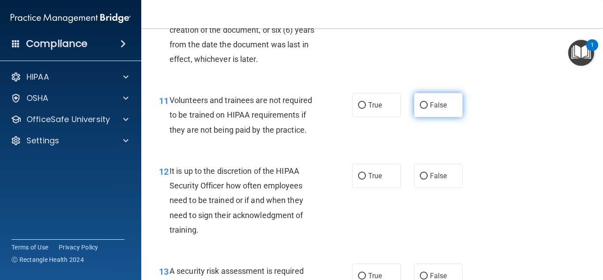
click at [414, 110] on label "False" at bounding box center [438, 105] width 49 height 24
click at [420, 109] on input "False" at bounding box center [424, 105] width 8 height 7
radio input "true"
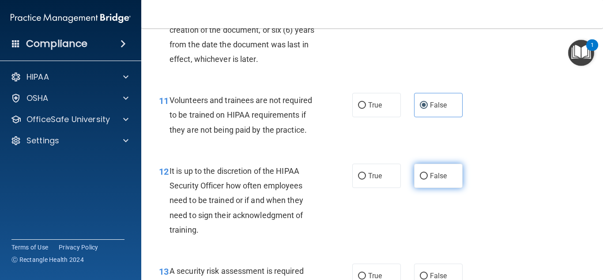
click at [446, 188] on label "False" at bounding box center [438, 175] width 49 height 24
click at [428, 179] on input "False" at bounding box center [424, 176] width 8 height 7
radio input "true"
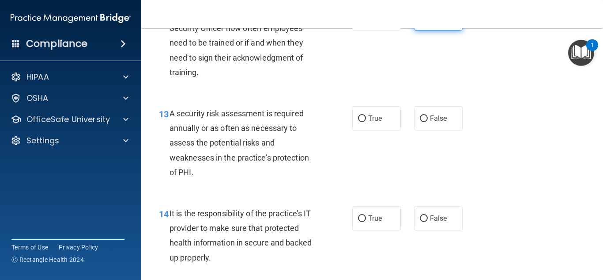
scroll to position [1193, 0]
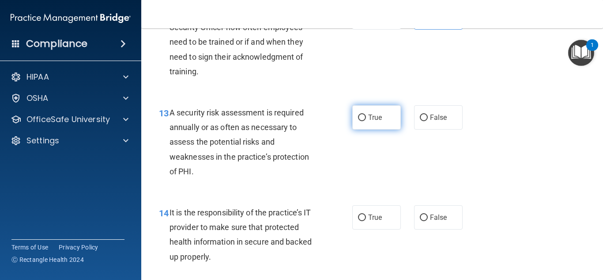
click at [368, 121] on span "True" at bounding box center [375, 117] width 14 height 8
click at [366, 121] on input "True" at bounding box center [362, 117] width 8 height 7
radio input "true"
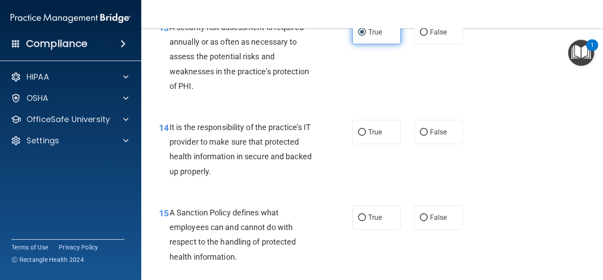
scroll to position [1279, 0]
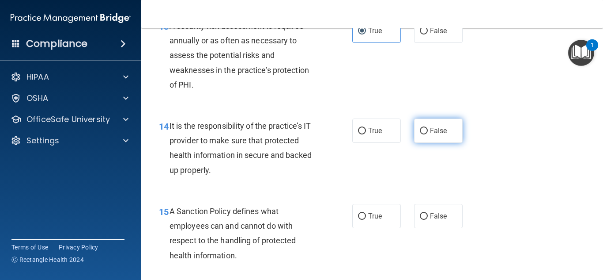
click at [432, 135] on span "False" at bounding box center [438, 130] width 17 height 8
click at [428, 134] on input "False" at bounding box center [424, 131] width 8 height 7
radio input "true"
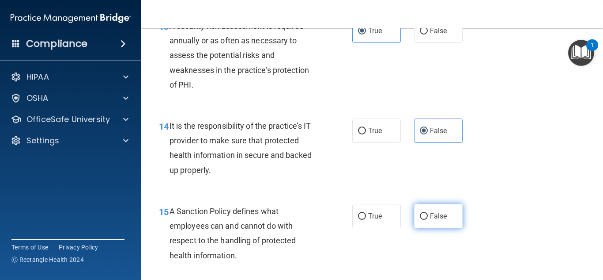
click at [436, 220] on span "False" at bounding box center [438, 216] width 17 height 8
click at [428, 220] on input "False" at bounding box center [424, 216] width 8 height 7
radio input "true"
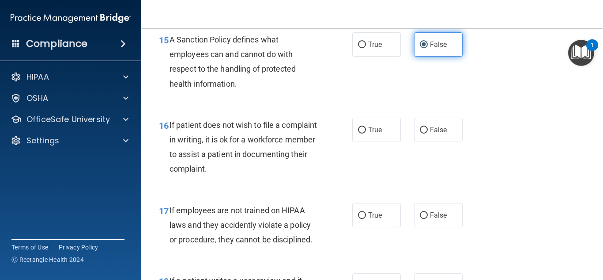
scroll to position [1451, 0]
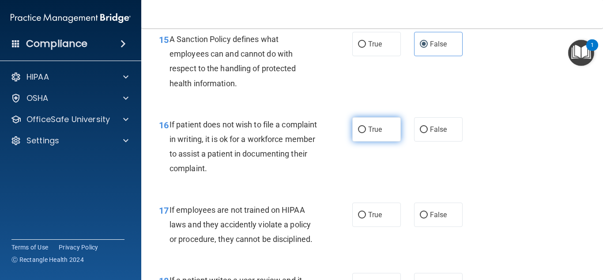
click at [389, 141] on label "True" at bounding box center [376, 129] width 49 height 24
click at [366, 133] on input "True" at bounding box center [362, 129] width 8 height 7
radio input "true"
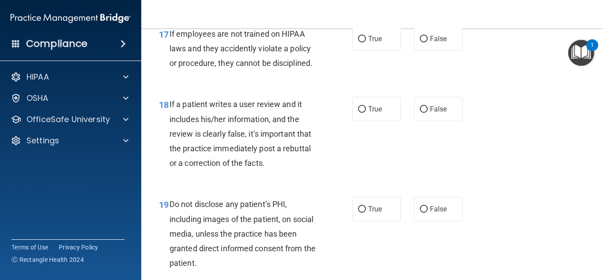
scroll to position [1627, 0]
click at [422, 121] on label "False" at bounding box center [438, 108] width 49 height 24
click at [422, 112] on input "False" at bounding box center [424, 109] width 8 height 7
radio input "true"
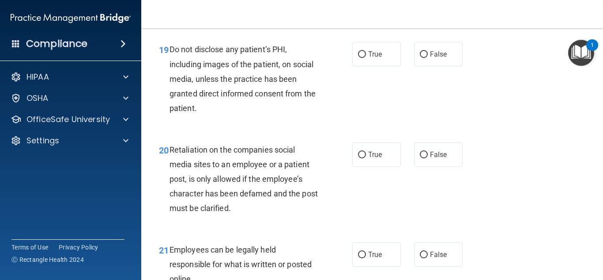
scroll to position [1782, 0]
click at [358, 57] on input "True" at bounding box center [362, 54] width 8 height 7
radio input "true"
click at [438, 158] on span "False" at bounding box center [438, 154] width 17 height 8
click at [428, 158] on input "False" at bounding box center [424, 154] width 8 height 7
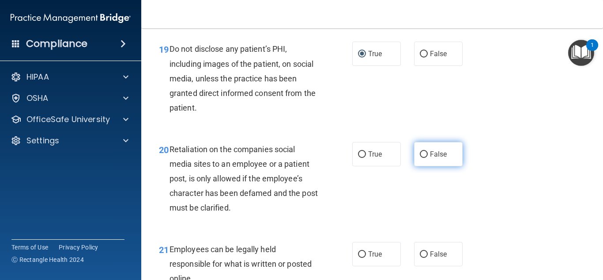
radio input "true"
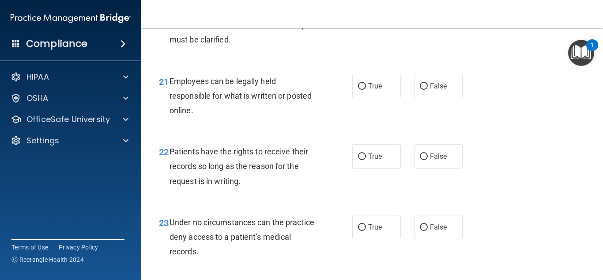
scroll to position [1949, 0]
click at [358, 91] on input "True" at bounding box center [362, 87] width 8 height 7
radio input "true"
click at [417, 162] on label "False" at bounding box center [438, 157] width 49 height 24
click at [420, 161] on input "False" at bounding box center [424, 157] width 8 height 7
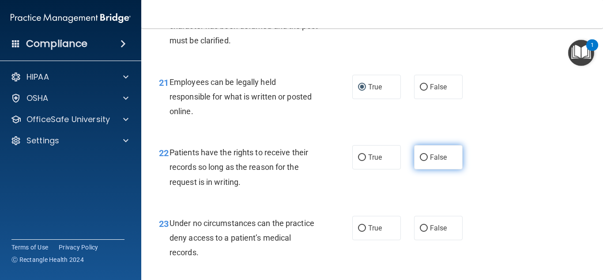
radio input "true"
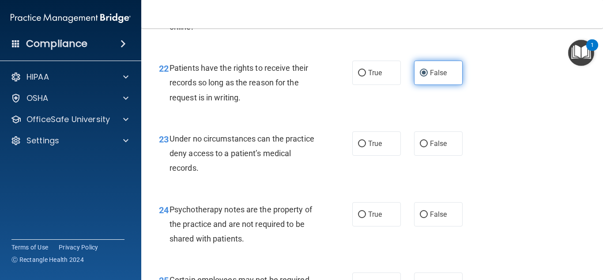
scroll to position [2034, 0]
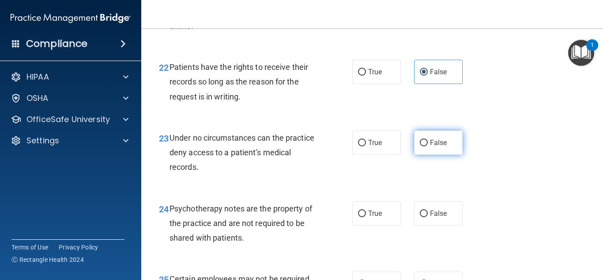
click at [441, 155] on label "False" at bounding box center [438, 142] width 49 height 24
click at [428, 146] on input "False" at bounding box center [424, 143] width 8 height 7
radio input "true"
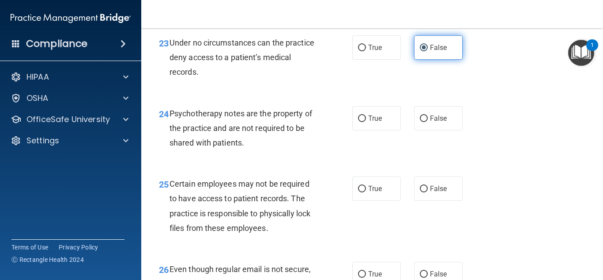
scroll to position [2130, 0]
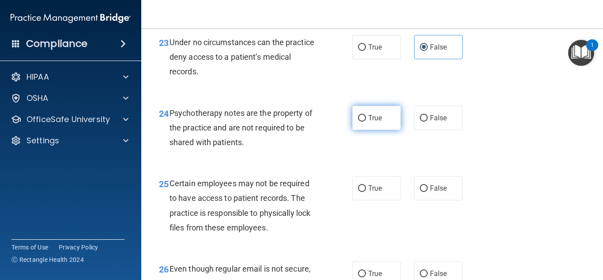
click at [366, 128] on label "True" at bounding box center [376, 118] width 49 height 24
click at [366, 121] on input "True" at bounding box center [362, 118] width 8 height 7
radio input "true"
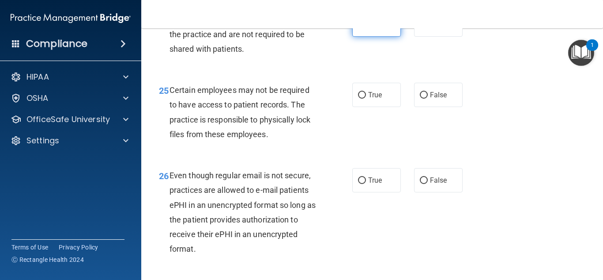
scroll to position [2223, 0]
click at [358, 106] on label "True" at bounding box center [376, 94] width 49 height 24
click at [358, 98] on input "True" at bounding box center [362, 94] width 8 height 7
radio input "true"
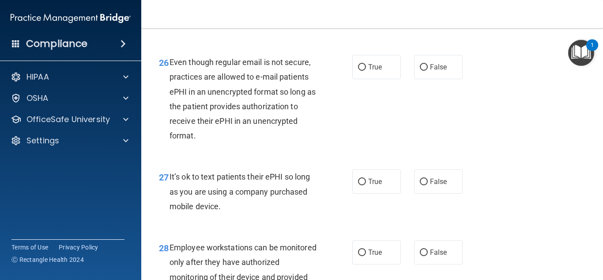
scroll to position [2341, 0]
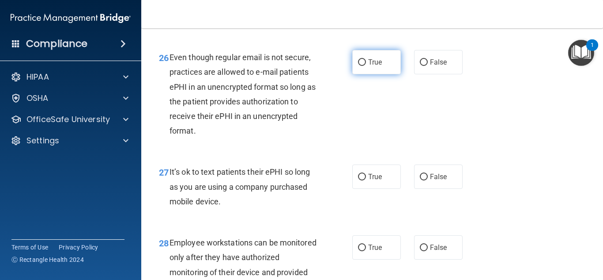
click at [379, 74] on label "True" at bounding box center [376, 62] width 49 height 24
click at [366, 66] on input "True" at bounding box center [362, 62] width 8 height 7
radio input "true"
click at [415, 189] on label "False" at bounding box center [438, 176] width 49 height 24
click at [420, 180] on input "False" at bounding box center [424, 177] width 8 height 7
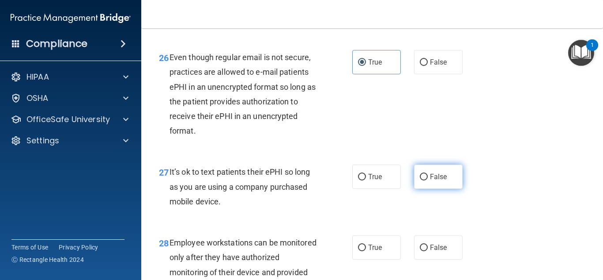
radio input "true"
click at [415, 189] on label "False" at bounding box center [438, 176] width 49 height 24
click at [420, 180] on input "False" at bounding box center [424, 177] width 8 height 7
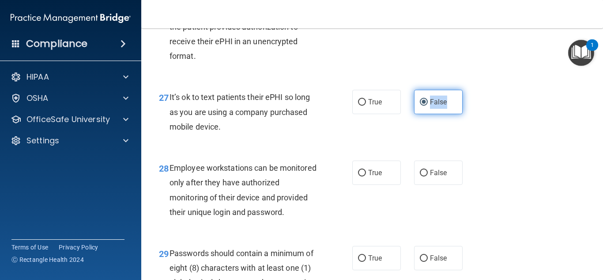
scroll to position [2416, 0]
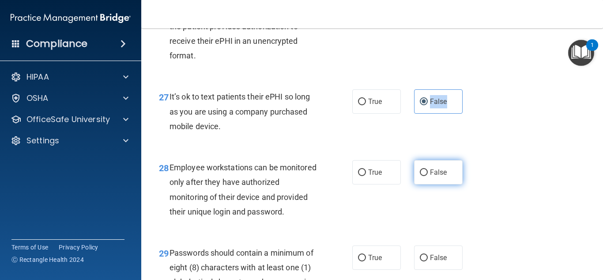
click at [421, 176] on input "False" at bounding box center [424, 172] width 8 height 7
radio input "true"
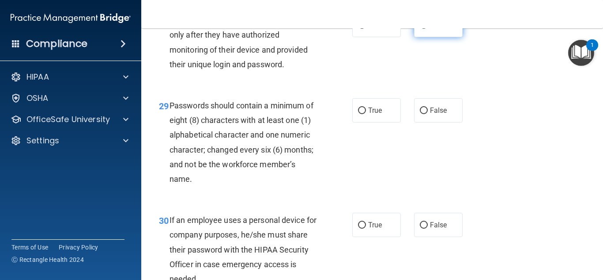
scroll to position [2564, 0]
click at [340, 186] on div "29 Passwords should contain a minimum of eight (8) characters with at least one…" at bounding box center [256, 143] width 220 height 92
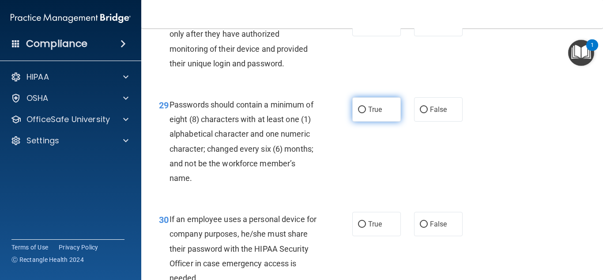
click at [371, 114] on span "True" at bounding box center [375, 109] width 14 height 8
click at [366, 113] on input "True" at bounding box center [362, 109] width 8 height 7
radio input "true"
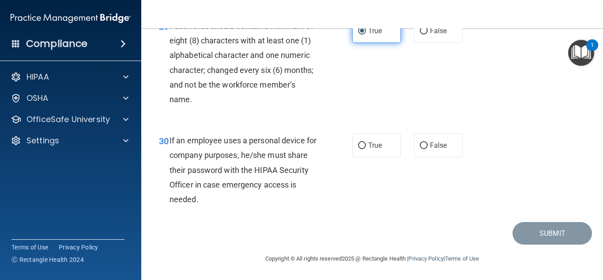
scroll to position [2644, 0]
click at [432, 149] on span "False" at bounding box center [438, 145] width 17 height 8
click at [428, 149] on input "False" at bounding box center [424, 145] width 8 height 7
radio input "true"
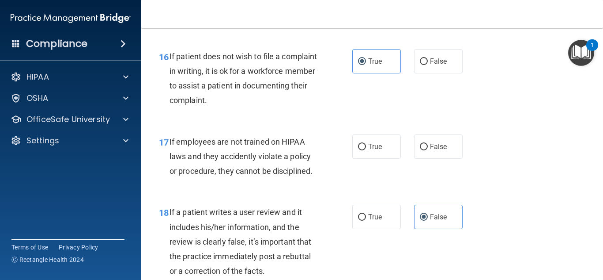
scroll to position [1504, 0]
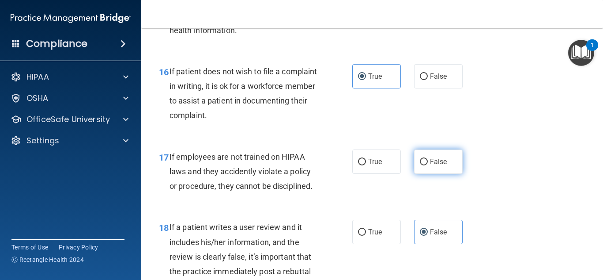
click at [436, 166] on span "False" at bounding box center [438, 161] width 17 height 8
click at [428, 165] on input "False" at bounding box center [424, 162] width 8 height 7
radio input "true"
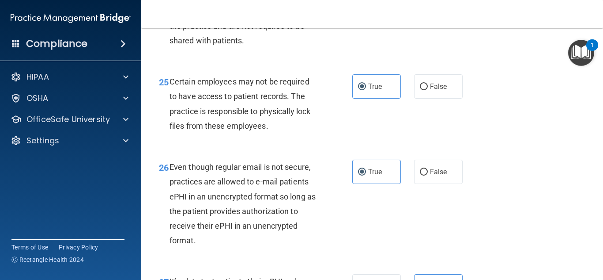
scroll to position [2672, 0]
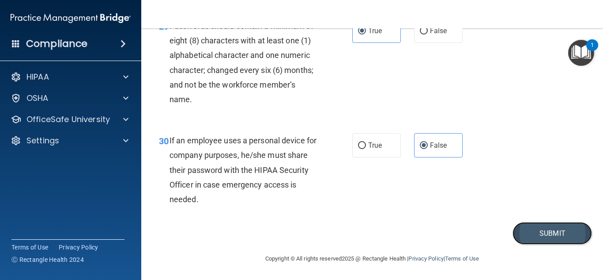
click at [548, 232] on button "Submit" at bounding box center [553, 233] width 80 height 23
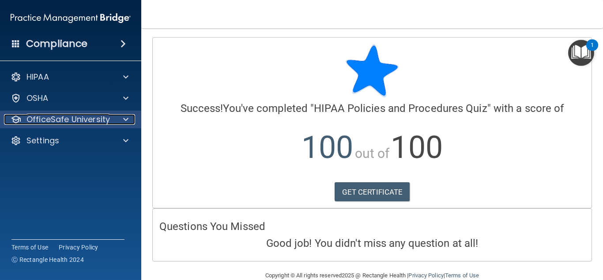
click at [107, 117] on p "OfficeSafe University" at bounding box center [68, 119] width 83 height 11
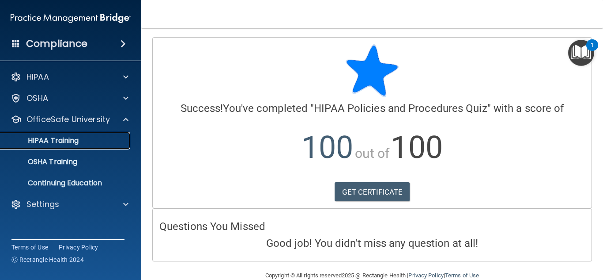
click at [74, 142] on p "HIPAA Training" at bounding box center [42, 140] width 73 height 9
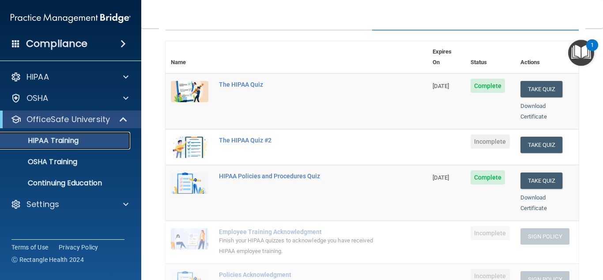
scroll to position [92, 0]
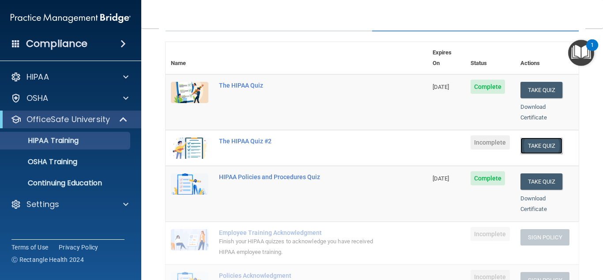
click at [551, 137] on button "Take Quiz" at bounding box center [542, 145] width 42 height 16
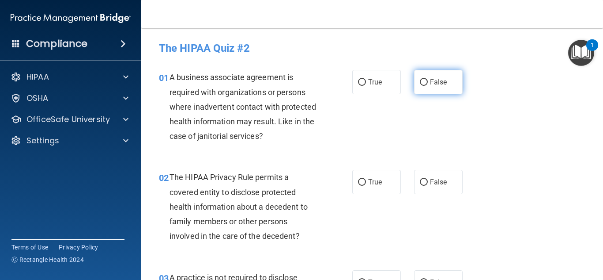
click at [440, 83] on span "False" at bounding box center [438, 82] width 17 height 8
click at [428, 83] on input "False" at bounding box center [424, 82] width 8 height 7
radio input "true"
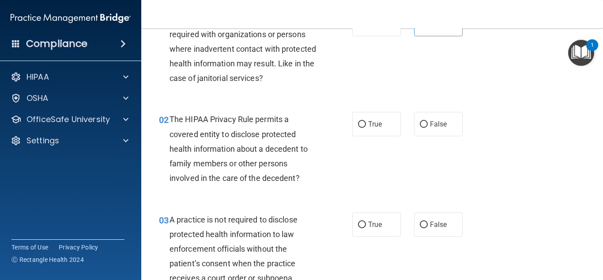
scroll to position [68, 0]
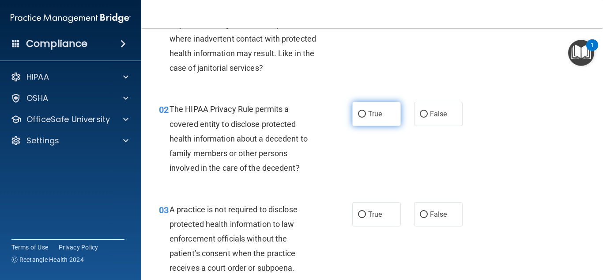
click at [369, 115] on span "True" at bounding box center [375, 114] width 14 height 8
click at [366, 115] on input "True" at bounding box center [362, 114] width 8 height 7
radio input "true"
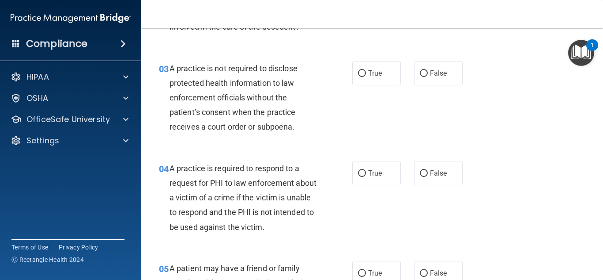
scroll to position [209, 0]
click at [364, 77] on label "True" at bounding box center [376, 73] width 49 height 24
click at [364, 76] on input "True" at bounding box center [362, 73] width 8 height 7
radio input "true"
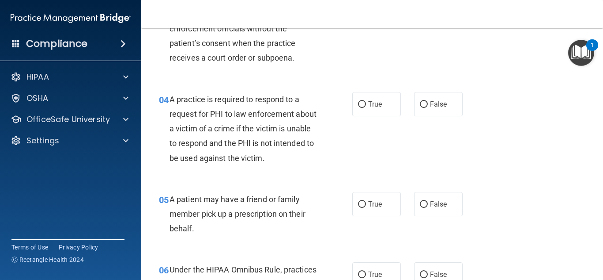
scroll to position [312, 0]
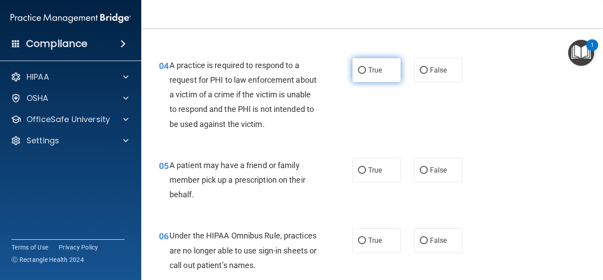
click at [359, 80] on label "True" at bounding box center [376, 70] width 49 height 24
click at [359, 74] on input "True" at bounding box center [362, 70] width 8 height 7
radio input "true"
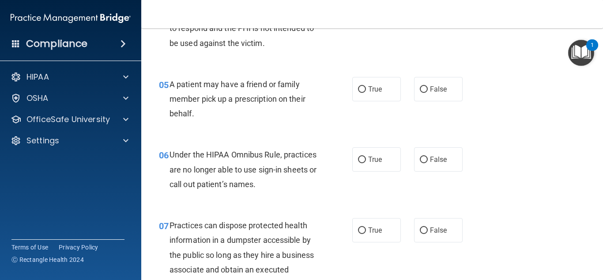
scroll to position [393, 0]
click at [388, 95] on label "True" at bounding box center [376, 89] width 49 height 24
click at [366, 93] on input "True" at bounding box center [362, 89] width 8 height 7
radio input "true"
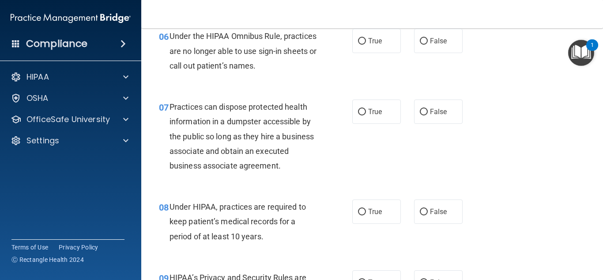
scroll to position [512, 0]
click at [430, 38] on span "False" at bounding box center [438, 40] width 17 height 8
click at [428, 38] on input "False" at bounding box center [424, 41] width 8 height 7
radio input "true"
click at [388, 42] on label "True" at bounding box center [376, 40] width 49 height 24
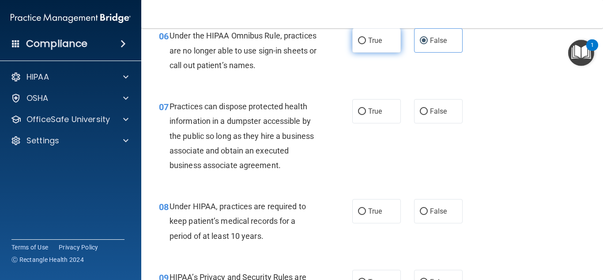
click at [366, 42] on input "True" at bounding box center [362, 41] width 8 height 7
radio input "true"
radio input "false"
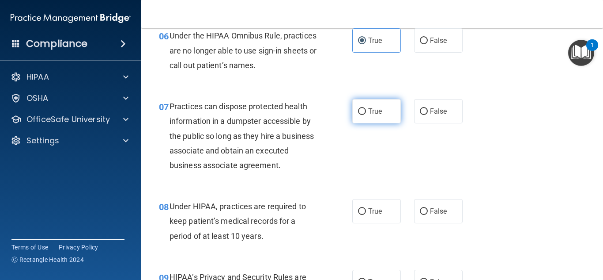
click at [375, 113] on span "True" at bounding box center [375, 111] width 14 height 8
click at [366, 113] on input "True" at bounding box center [362, 111] width 8 height 7
radio input "true"
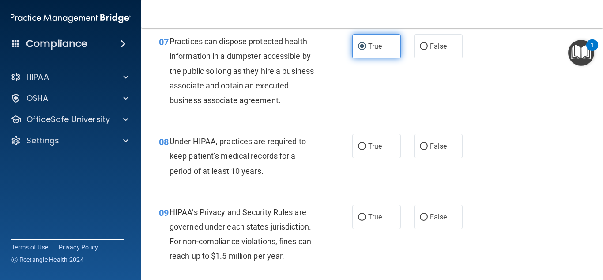
scroll to position [577, 0]
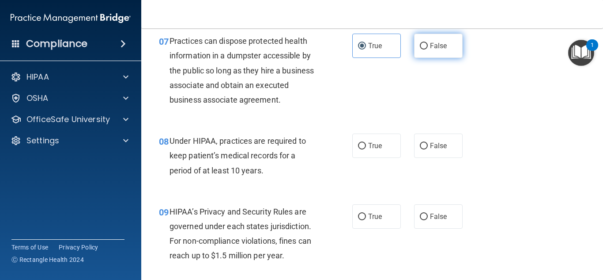
click at [424, 52] on label "False" at bounding box center [438, 46] width 49 height 24
click at [424, 49] on input "False" at bounding box center [424, 46] width 8 height 7
radio input "true"
radio input "false"
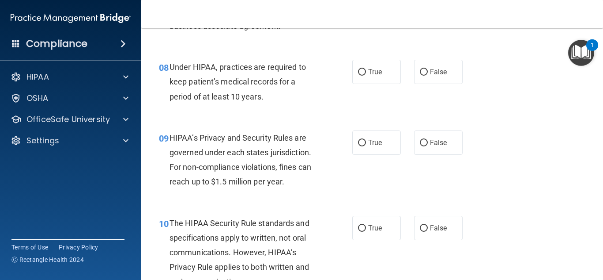
scroll to position [651, 0]
click at [434, 60] on label "False" at bounding box center [438, 71] width 49 height 24
click at [428, 68] on input "False" at bounding box center [424, 71] width 8 height 7
radio input "true"
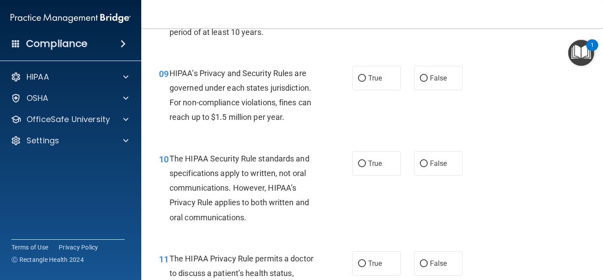
scroll to position [716, 0]
click at [364, 73] on label "True" at bounding box center [376, 77] width 49 height 24
click at [364, 75] on input "True" at bounding box center [362, 78] width 8 height 7
radio input "true"
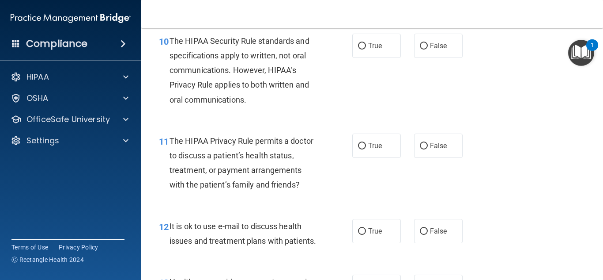
scroll to position [834, 0]
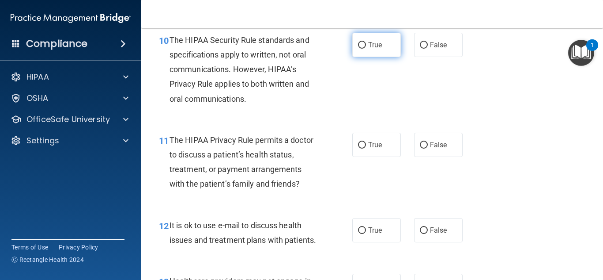
click at [368, 55] on label "True" at bounding box center [376, 45] width 49 height 24
click at [366, 49] on input "True" at bounding box center [362, 45] width 8 height 7
radio input "true"
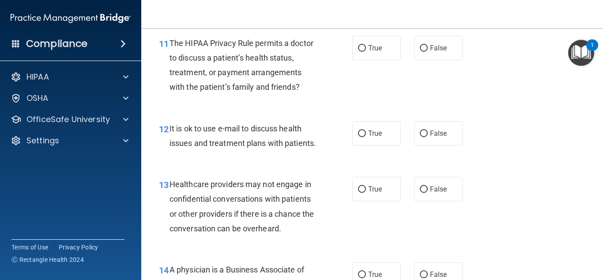
scroll to position [931, 0]
click at [398, 56] on div "True False" at bounding box center [410, 47] width 117 height 24
click at [449, 45] on label "False" at bounding box center [438, 47] width 49 height 24
click at [428, 45] on input "False" at bounding box center [424, 48] width 8 height 7
radio input "true"
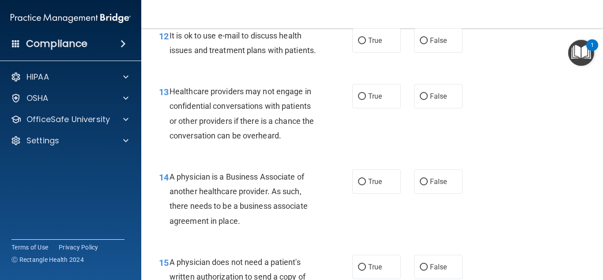
scroll to position [1017, 0]
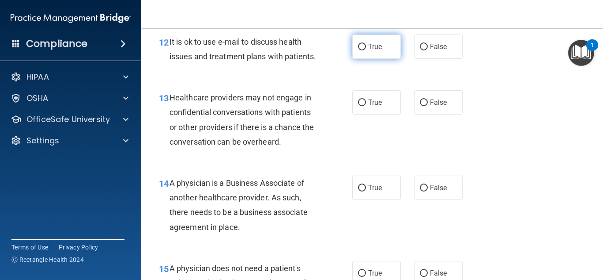
click at [389, 50] on label "True" at bounding box center [376, 46] width 49 height 24
click at [366, 50] on input "True" at bounding box center [362, 47] width 8 height 7
radio input "true"
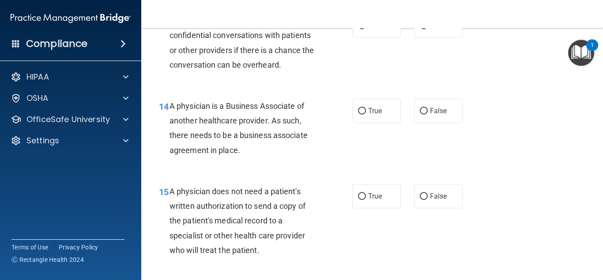
scroll to position [1093, 0]
click at [372, 33] on label "True" at bounding box center [376, 26] width 49 height 24
click at [366, 30] on input "True" at bounding box center [362, 26] width 8 height 7
radio input "true"
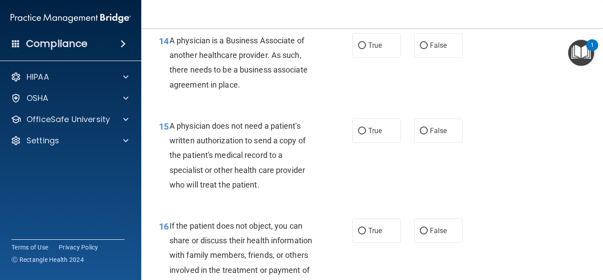
scroll to position [1173, 0]
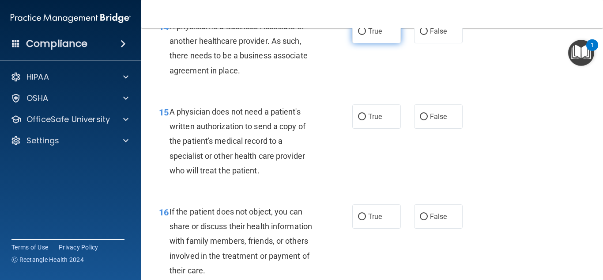
click at [375, 36] on label "True" at bounding box center [376, 31] width 49 height 24
click at [366, 35] on input "True" at bounding box center [362, 31] width 8 height 7
radio input "true"
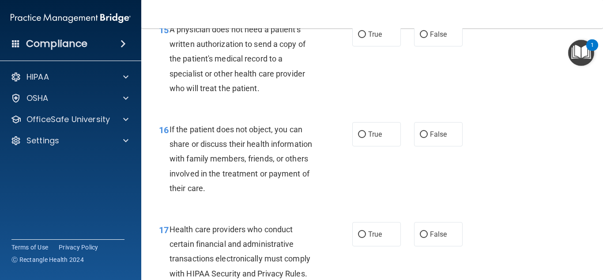
scroll to position [1256, 0]
click at [421, 38] on input "False" at bounding box center [424, 34] width 8 height 7
radio input "true"
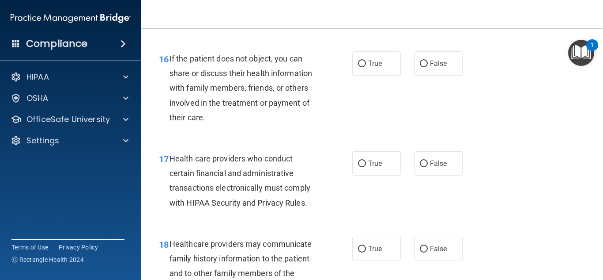
scroll to position [1345, 0]
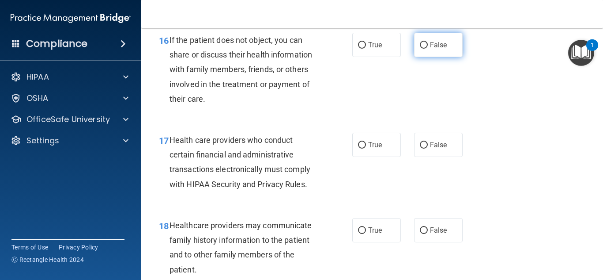
click at [443, 57] on label "False" at bounding box center [438, 45] width 49 height 24
click at [428, 49] on input "False" at bounding box center [424, 45] width 8 height 7
radio input "true"
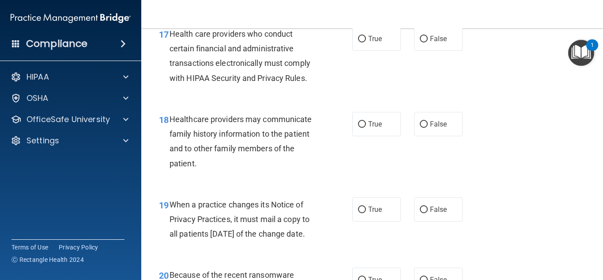
scroll to position [1451, 0]
click at [390, 47] on label "True" at bounding box center [376, 38] width 49 height 24
click at [366, 42] on input "True" at bounding box center [362, 38] width 8 height 7
radio input "true"
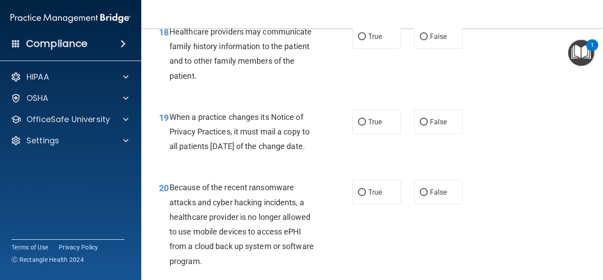
scroll to position [1539, 0]
click at [372, 40] on span "True" at bounding box center [375, 36] width 14 height 8
click at [366, 40] on input "True" at bounding box center [362, 36] width 8 height 7
radio input "true"
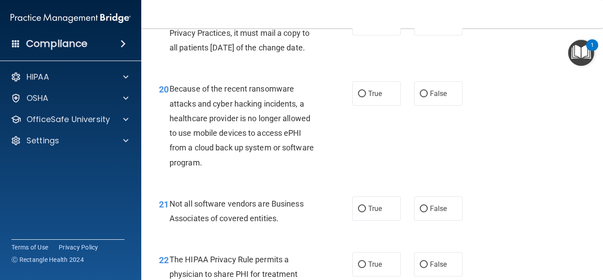
scroll to position [1637, 0]
click at [378, 30] on label "True" at bounding box center [376, 22] width 49 height 24
click at [366, 26] on input "True" at bounding box center [362, 22] width 8 height 7
radio input "true"
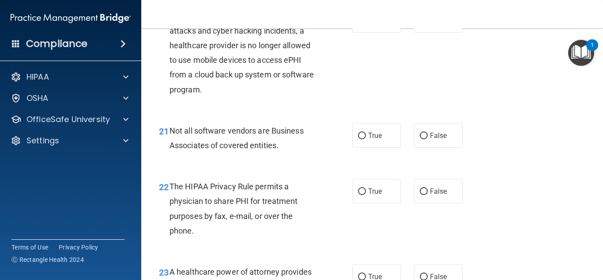
scroll to position [1710, 0]
drag, startPoint x: 404, startPoint y: 61, endPoint x: 387, endPoint y: 49, distance: 21.2
click at [387, 32] on div "True False" at bounding box center [410, 20] width 117 height 24
click at [387, 32] on label "True" at bounding box center [376, 20] width 49 height 24
click at [366, 23] on input "True" at bounding box center [362, 20] width 8 height 7
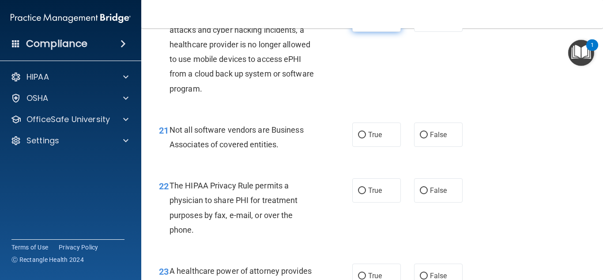
radio input "true"
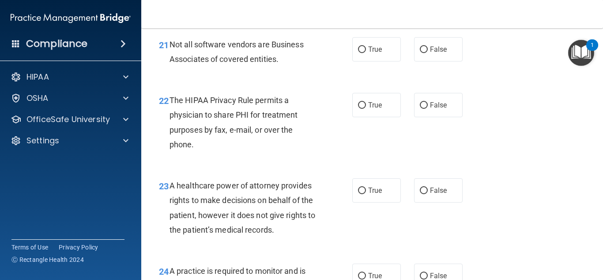
scroll to position [1800, 0]
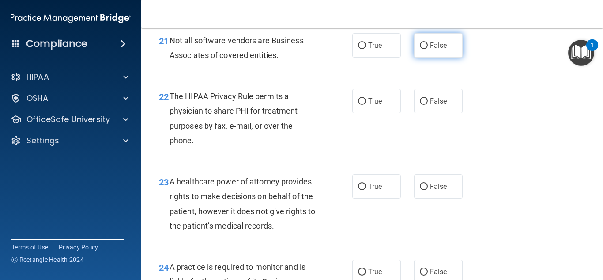
click at [418, 57] on label "False" at bounding box center [438, 45] width 49 height 24
click at [420, 49] on input "False" at bounding box center [424, 45] width 8 height 7
radio input "true"
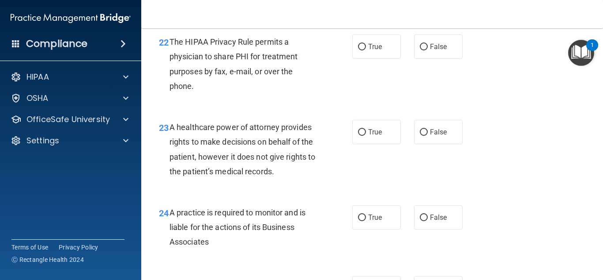
scroll to position [1856, 0]
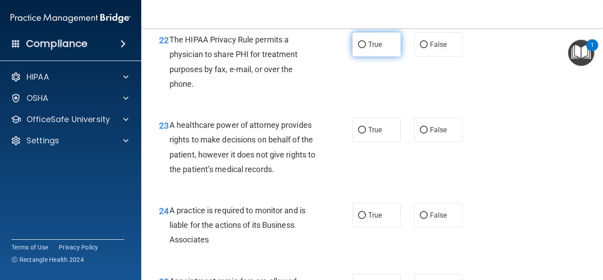
click at [358, 48] on input "True" at bounding box center [362, 45] width 8 height 7
radio input "true"
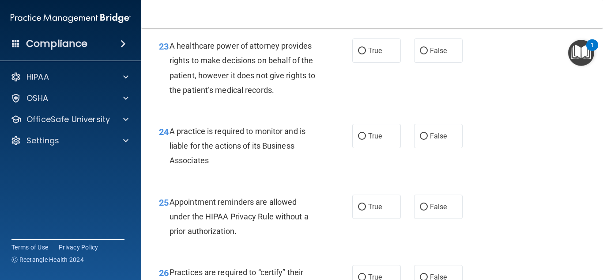
scroll to position [1936, 0]
click at [442, 62] on label "False" at bounding box center [438, 50] width 49 height 24
click at [428, 54] on input "False" at bounding box center [424, 50] width 8 height 7
radio input "true"
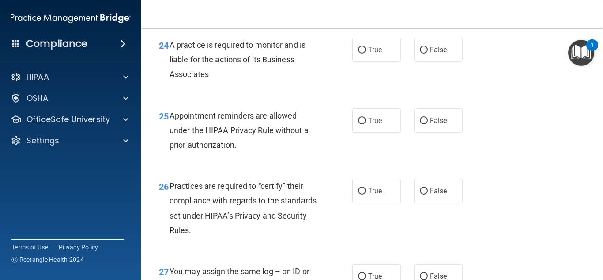
scroll to position [2022, 0]
click at [382, 61] on label "True" at bounding box center [376, 49] width 49 height 24
click at [366, 53] on input "True" at bounding box center [362, 49] width 8 height 7
radio input "true"
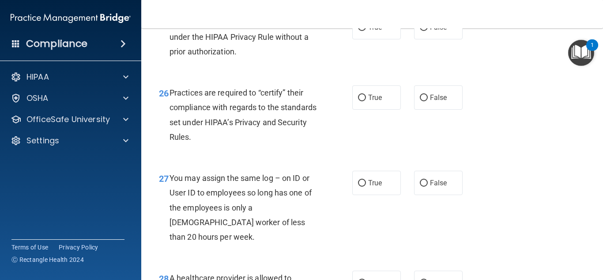
scroll to position [2114, 0]
click at [362, 40] on label "True" at bounding box center [376, 27] width 49 height 24
click at [362, 31] on input "True" at bounding box center [362, 28] width 8 height 7
radio input "true"
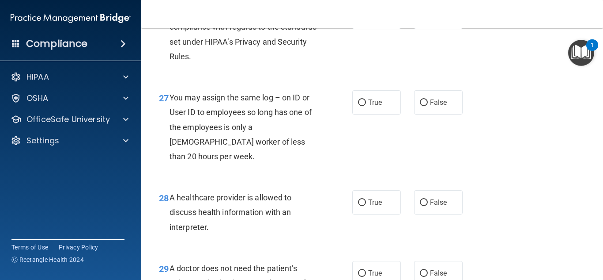
scroll to position [2195, 0]
click at [358, 29] on label "True" at bounding box center [376, 17] width 49 height 24
click at [358, 21] on input "True" at bounding box center [362, 17] width 8 height 7
radio input "true"
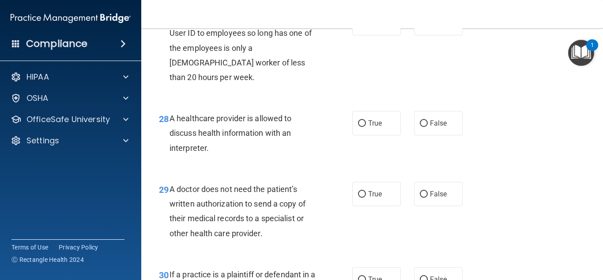
scroll to position [2274, 0]
click at [431, 35] on label "False" at bounding box center [438, 23] width 49 height 24
click at [428, 27] on input "False" at bounding box center [424, 23] width 8 height 7
radio input "true"
click at [375, 127] on span "True" at bounding box center [375, 122] width 14 height 8
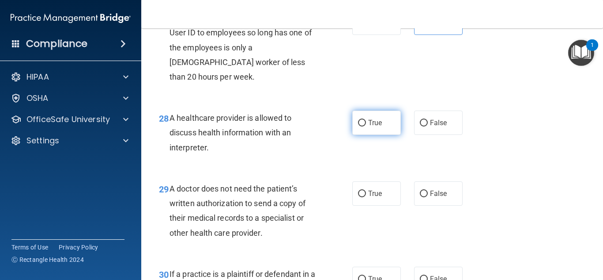
click at [366, 126] on input "True" at bounding box center [362, 123] width 8 height 7
radio input "true"
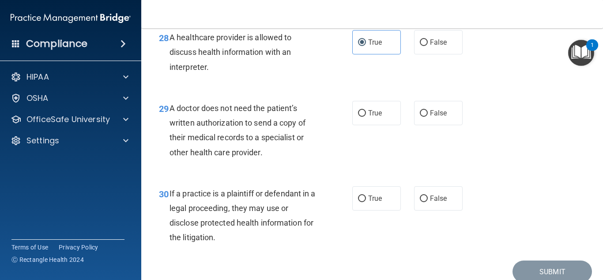
scroll to position [2352, 0]
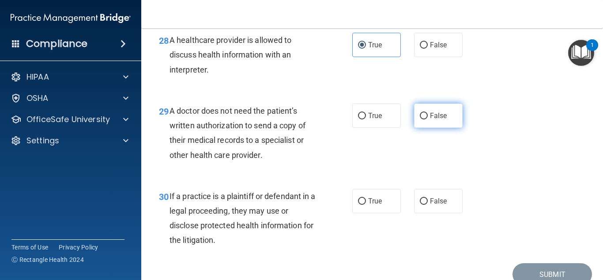
click at [430, 120] on span "False" at bounding box center [438, 115] width 17 height 8
click at [428, 119] on input "False" at bounding box center [424, 116] width 8 height 7
radio input "true"
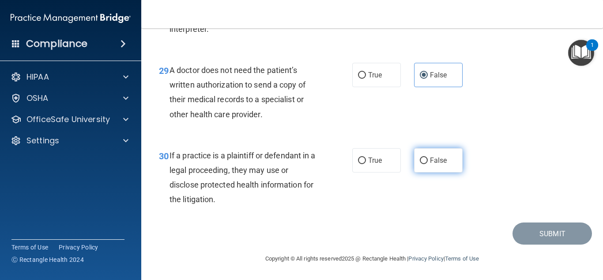
click at [428, 166] on label "False" at bounding box center [438, 160] width 49 height 24
click at [428, 164] on input "False" at bounding box center [424, 160] width 8 height 7
radio input "true"
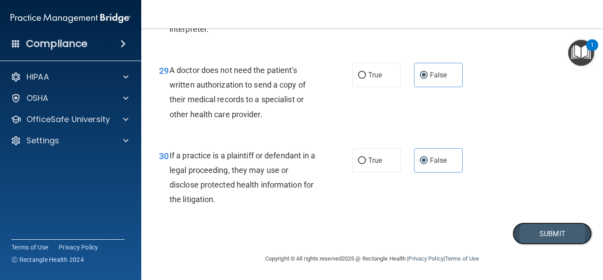
click at [523, 233] on button "Submit" at bounding box center [553, 233] width 80 height 23
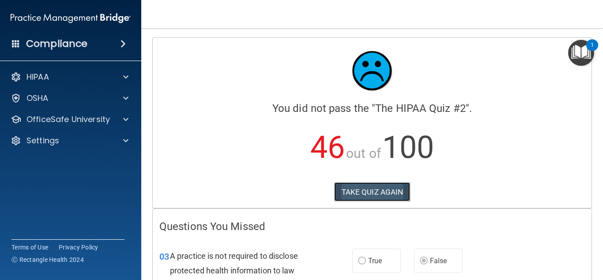
click at [372, 195] on button "TAKE QUIZ AGAIN" at bounding box center [372, 191] width 76 height 19
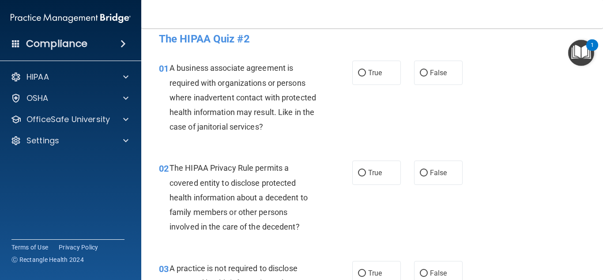
scroll to position [10, 0]
click at [352, 84] on label "True" at bounding box center [376, 72] width 49 height 24
click at [358, 76] on input "True" at bounding box center [362, 72] width 8 height 7
radio input "true"
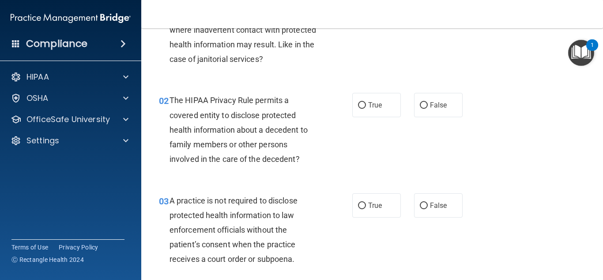
scroll to position [77, 0]
click at [363, 96] on label "True" at bounding box center [376, 104] width 49 height 24
click at [363, 102] on input "True" at bounding box center [362, 105] width 8 height 7
radio input "true"
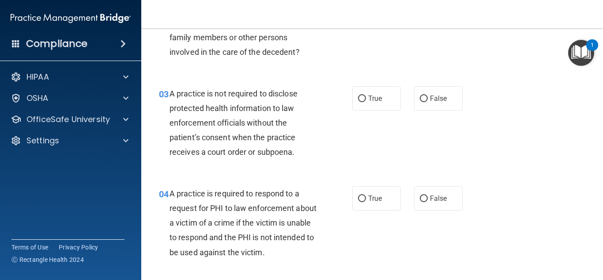
scroll to position [184, 0]
click at [430, 101] on span "False" at bounding box center [438, 98] width 17 height 8
click at [428, 101] on input "False" at bounding box center [424, 98] width 8 height 7
radio input "true"
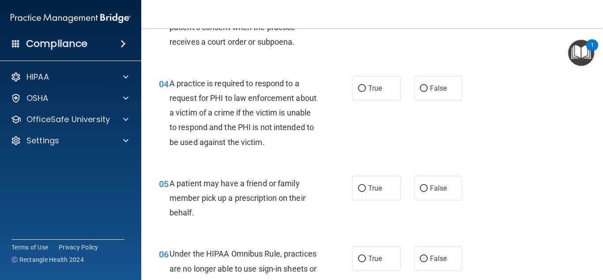
scroll to position [300, 0]
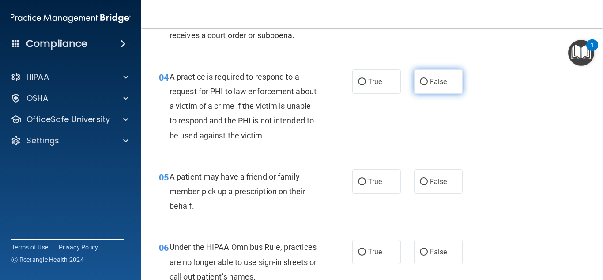
click at [426, 87] on label "False" at bounding box center [438, 81] width 49 height 24
click at [426, 85] on input "False" at bounding box center [424, 82] width 8 height 7
radio input "true"
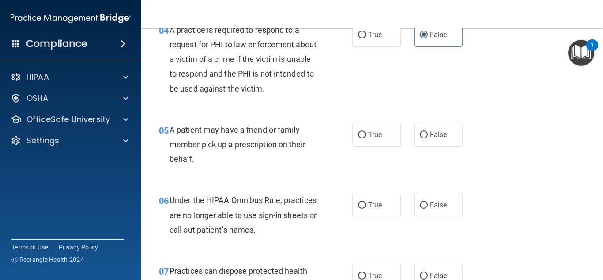
scroll to position [359, 0]
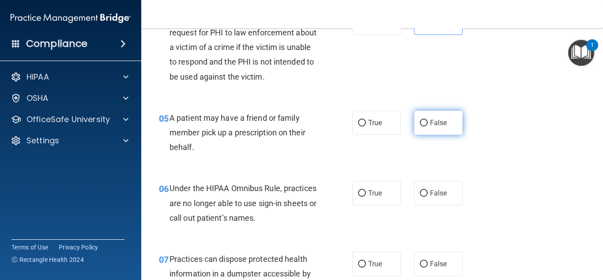
click at [446, 130] on label "False" at bounding box center [438, 122] width 49 height 24
click at [428, 126] on input "False" at bounding box center [424, 123] width 8 height 7
radio input "true"
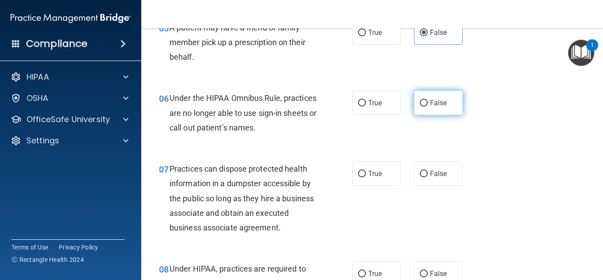
scroll to position [450, 0]
click at [438, 103] on span "False" at bounding box center [438, 102] width 17 height 8
click at [428, 103] on input "False" at bounding box center [424, 102] width 8 height 7
radio input "true"
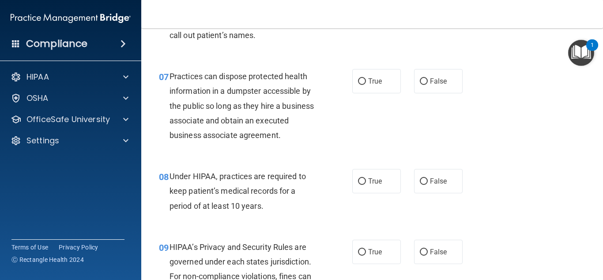
scroll to position [542, 0]
click at [414, 88] on label "False" at bounding box center [438, 80] width 49 height 24
click at [420, 84] on input "False" at bounding box center [424, 81] width 8 height 7
radio input "true"
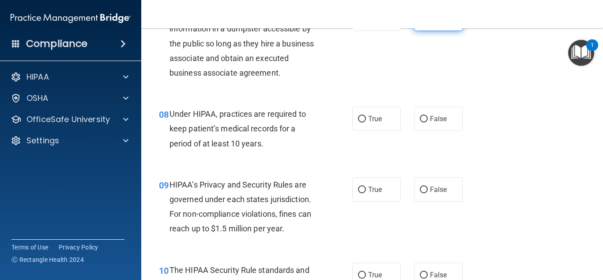
scroll to position [605, 0]
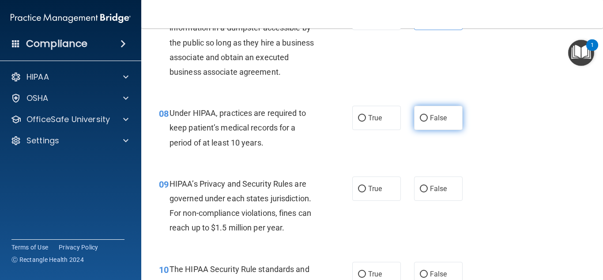
click at [420, 122] on label "False" at bounding box center [438, 118] width 49 height 24
click at [420, 121] on input "False" at bounding box center [424, 118] width 8 height 7
radio input "true"
click at [433, 167] on div "09 HIPAA’s Privacy and Security Rules are governed under each states jurisdicti…" at bounding box center [372, 207] width 440 height 85
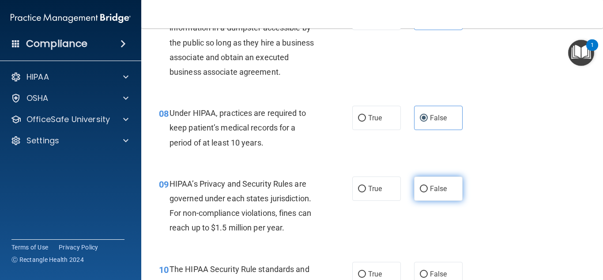
click at [431, 194] on label "False" at bounding box center [438, 188] width 49 height 24
click at [428, 192] on input "False" at bounding box center [424, 189] width 8 height 7
radio input "true"
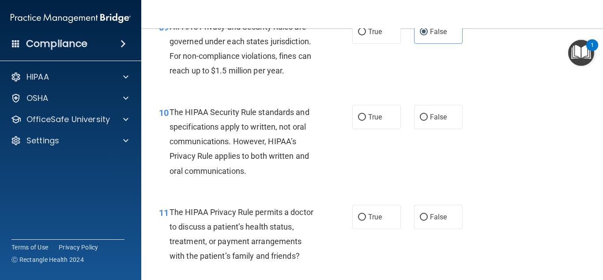
scroll to position [763, 0]
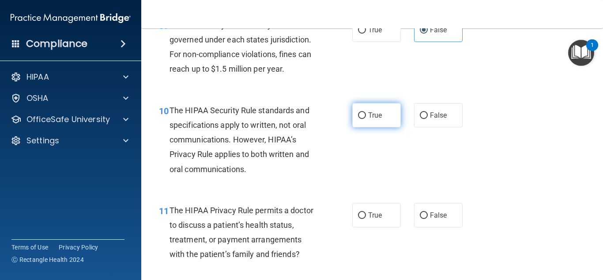
click at [371, 116] on span "True" at bounding box center [375, 115] width 14 height 8
click at [366, 116] on input "True" at bounding box center [362, 115] width 8 height 7
radio input "true"
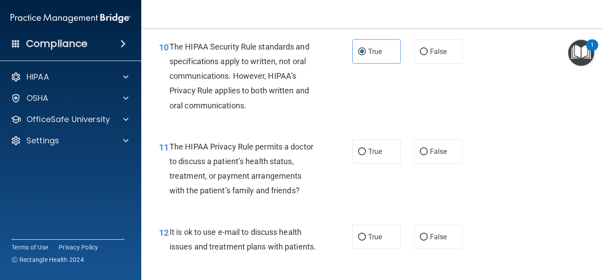
scroll to position [770, 0]
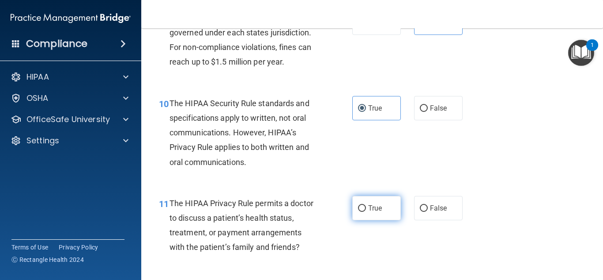
click at [377, 207] on span "True" at bounding box center [375, 208] width 14 height 8
click at [366, 207] on input "True" at bounding box center [362, 208] width 8 height 7
radio input "true"
click at [377, 207] on span "True" at bounding box center [375, 208] width 14 height 8
click at [366, 207] on input "True" at bounding box center [362, 208] width 8 height 7
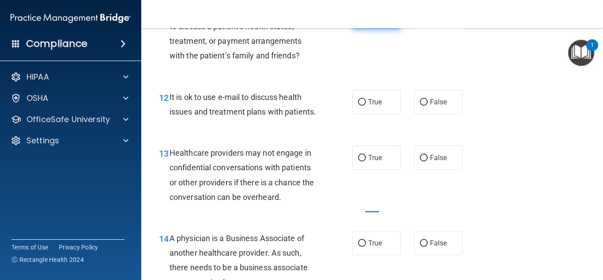
scroll to position [962, 0]
click at [439, 161] on span "False" at bounding box center [438, 157] width 17 height 8
click at [428, 161] on input "False" at bounding box center [424, 157] width 8 height 7
radio input "true"
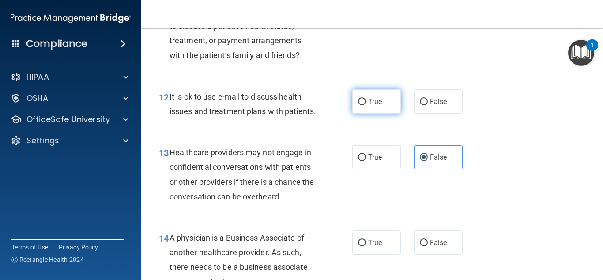
click at [360, 112] on label "True" at bounding box center [376, 101] width 49 height 24
click at [360, 105] on input "True" at bounding box center [362, 102] width 8 height 7
radio input "true"
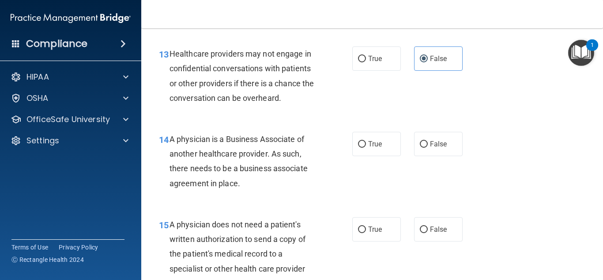
scroll to position [1056, 0]
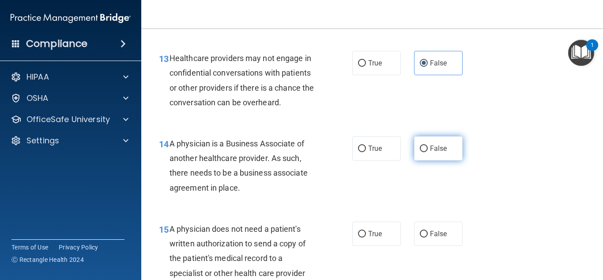
click at [420, 152] on input "False" at bounding box center [424, 148] width 8 height 7
radio input "true"
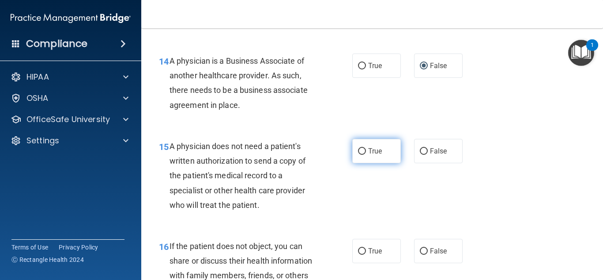
scroll to position [1139, 0]
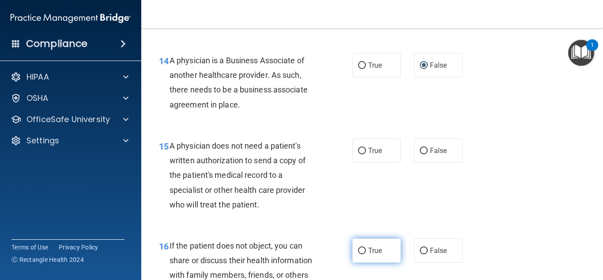
click at [361, 254] on input "True" at bounding box center [362, 250] width 8 height 7
radio input "true"
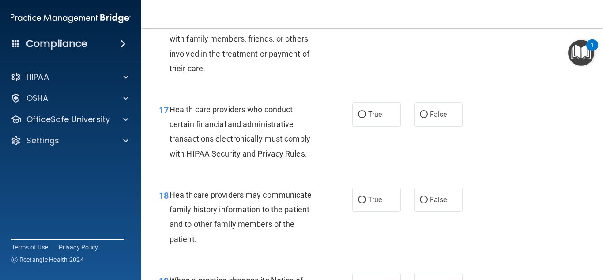
scroll to position [1376, 0]
click at [430, 203] on span "False" at bounding box center [438, 199] width 17 height 8
click at [428, 203] on input "False" at bounding box center [424, 199] width 8 height 7
radio input "true"
click at [364, 141] on div "17 Health care providers who conduct certain financial and administrative trans…" at bounding box center [372, 133] width 440 height 85
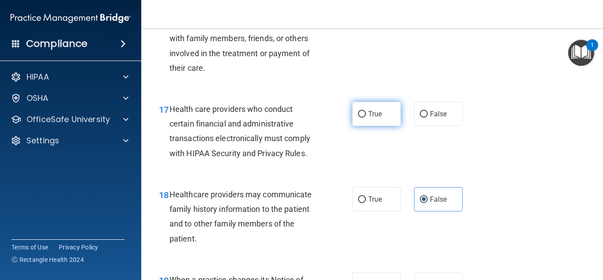
click at [369, 118] on span "True" at bounding box center [375, 114] width 14 height 8
click at [366, 117] on input "True" at bounding box center [362, 114] width 8 height 7
radio input "true"
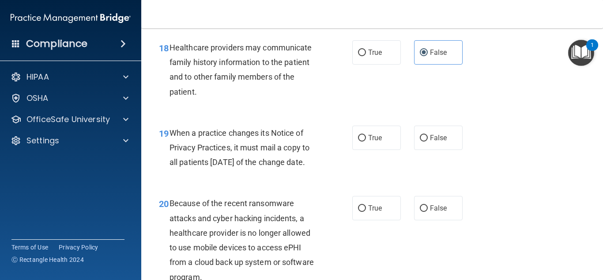
scroll to position [1523, 0]
click at [432, 141] on span "False" at bounding box center [438, 137] width 17 height 8
click at [428, 141] on input "False" at bounding box center [424, 137] width 8 height 7
radio input "true"
click at [423, 220] on label "False" at bounding box center [438, 207] width 49 height 24
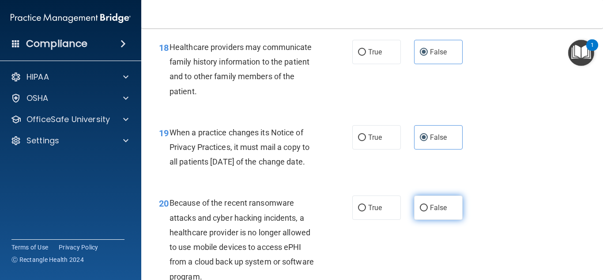
click at [423, 211] on input "False" at bounding box center [424, 208] width 8 height 7
radio input "true"
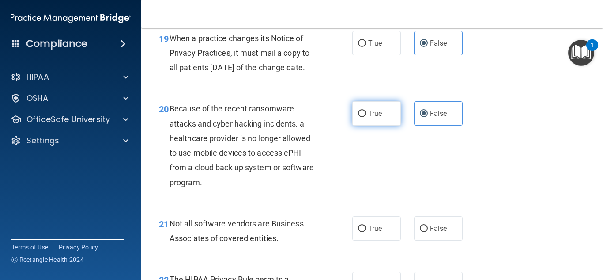
scroll to position [1619, 0]
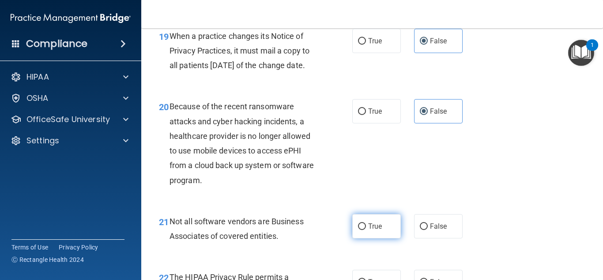
click at [369, 238] on label "True" at bounding box center [376, 226] width 49 height 24
click at [366, 230] on input "True" at bounding box center [362, 226] width 8 height 7
radio input "true"
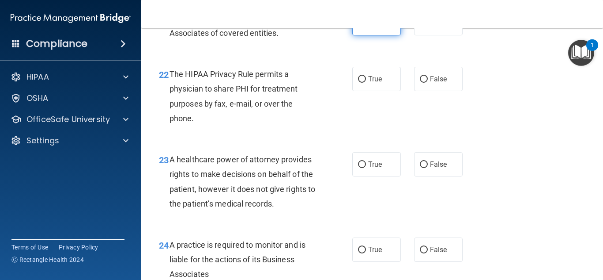
scroll to position [1824, 0]
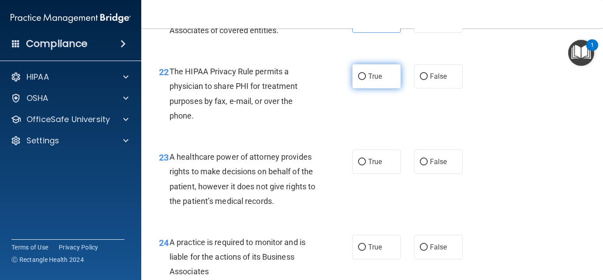
click at [386, 88] on label "True" at bounding box center [376, 76] width 49 height 24
click at [366, 80] on input "True" at bounding box center [362, 76] width 8 height 7
radio input "true"
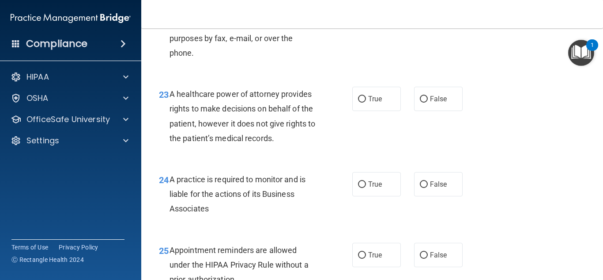
scroll to position [1887, 0]
click at [430, 102] on span "False" at bounding box center [438, 98] width 17 height 8
click at [428, 102] on input "False" at bounding box center [424, 98] width 8 height 7
radio input "true"
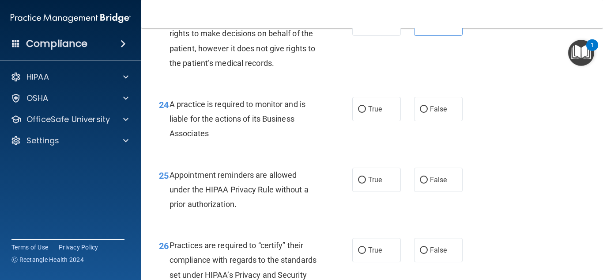
scroll to position [1962, 0]
click at [440, 154] on div "24 A practice is required to monitor and is liable for the actions of its Busin…" at bounding box center [372, 121] width 440 height 71
click at [443, 121] on label "False" at bounding box center [438, 109] width 49 height 24
click at [428, 113] on input "False" at bounding box center [424, 109] width 8 height 7
radio input "true"
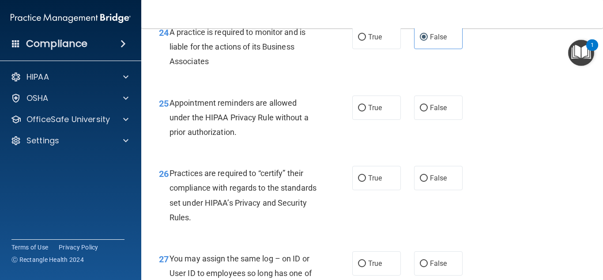
scroll to position [2035, 0]
click at [344, 141] on div "25 Appointment reminders are allowed under the HIPAA Privacy Rule without a pri…" at bounding box center [256, 119] width 220 height 49
click at [368, 111] on span "True" at bounding box center [375, 107] width 14 height 8
click at [366, 111] on input "True" at bounding box center [362, 107] width 8 height 7
radio input "true"
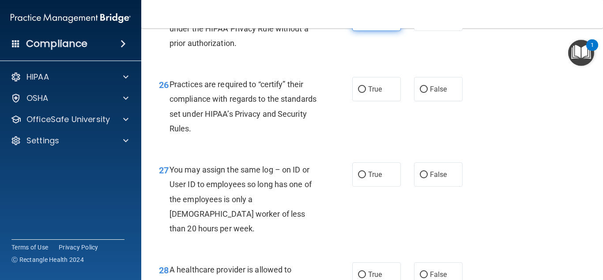
scroll to position [2124, 0]
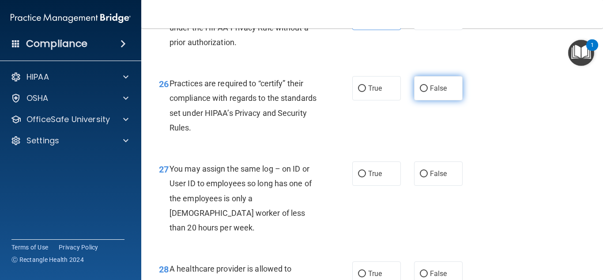
click at [430, 92] on span "False" at bounding box center [438, 88] width 17 height 8
click at [428, 92] on input "False" at bounding box center [424, 88] width 8 height 7
radio input "true"
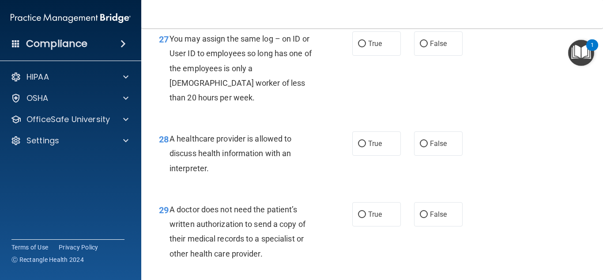
scroll to position [2262, 0]
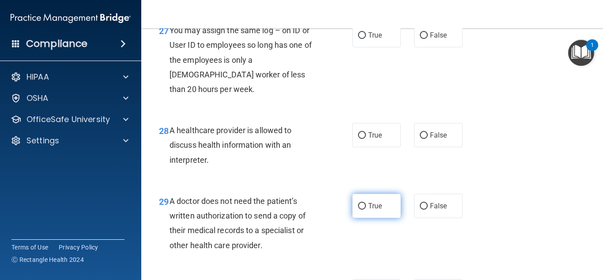
click at [363, 212] on label "True" at bounding box center [376, 205] width 49 height 24
click at [363, 209] on input "True" at bounding box center [362, 206] width 8 height 7
radio input "true"
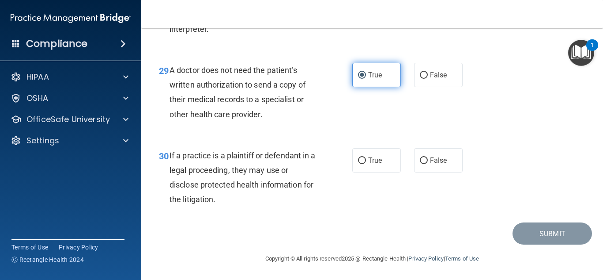
scroll to position [2401, 0]
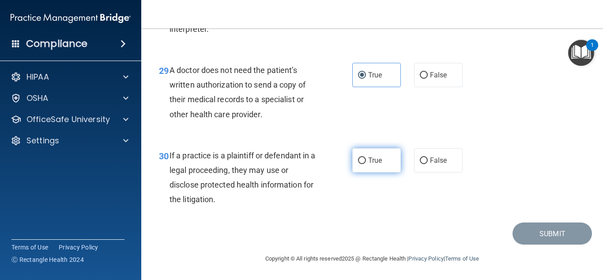
click at [376, 172] on label "True" at bounding box center [376, 160] width 49 height 24
click at [366, 164] on input "True" at bounding box center [362, 160] width 8 height 7
radio input "true"
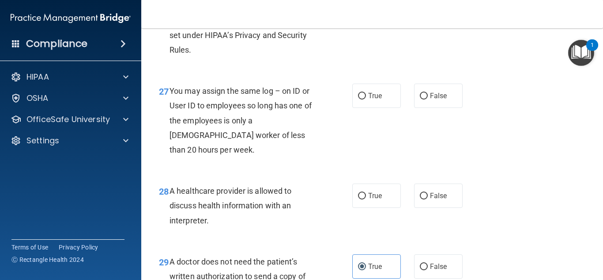
scroll to position [2202, 0]
click at [463, 108] on div "True False" at bounding box center [410, 95] width 117 height 24
click at [448, 108] on label "False" at bounding box center [438, 95] width 49 height 24
click at [428, 99] on input "False" at bounding box center [424, 96] width 8 height 7
radio input "true"
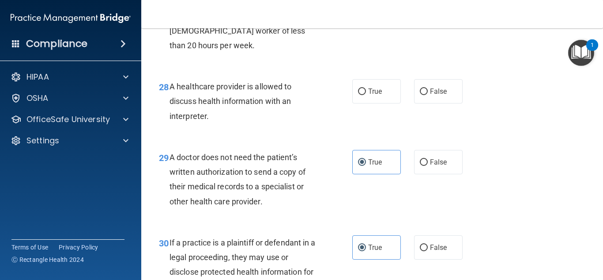
scroll to position [2306, 0]
drag, startPoint x: 259, startPoint y: 131, endPoint x: 382, endPoint y: 114, distance: 123.6
click at [469, 79] on ng-form "28 A healthcare provider is allowed to discuss health information with an inter…" at bounding box center [469, 79] width 0 height 0
click at [382, 103] on label "True" at bounding box center [376, 91] width 49 height 24
click at [366, 95] on input "True" at bounding box center [362, 91] width 8 height 7
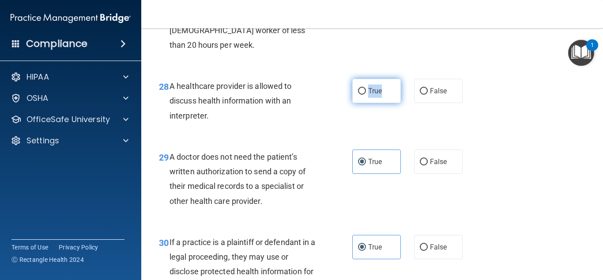
radio input "true"
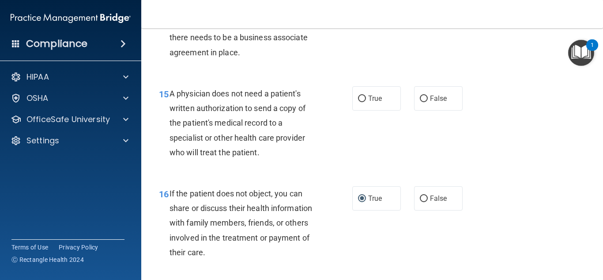
scroll to position [1190, 0]
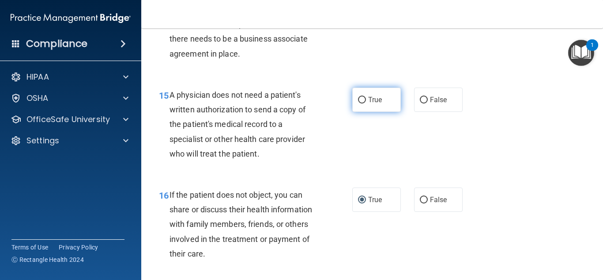
click at [368, 108] on label "True" at bounding box center [376, 99] width 49 height 24
click at [366, 103] on input "True" at bounding box center [362, 100] width 8 height 7
radio input "true"
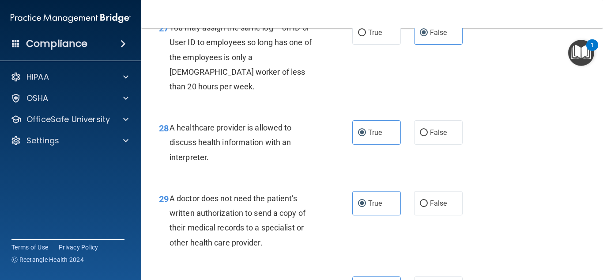
scroll to position [2407, 0]
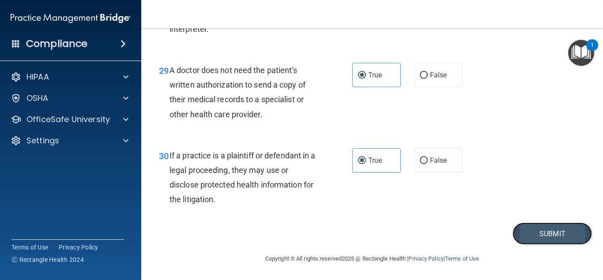
click at [541, 237] on button "Submit" at bounding box center [553, 233] width 80 height 23
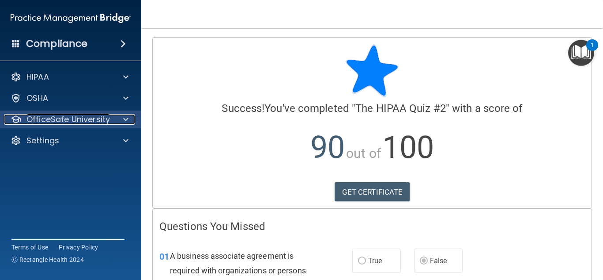
click at [101, 118] on p "OfficeSafe University" at bounding box center [68, 119] width 83 height 11
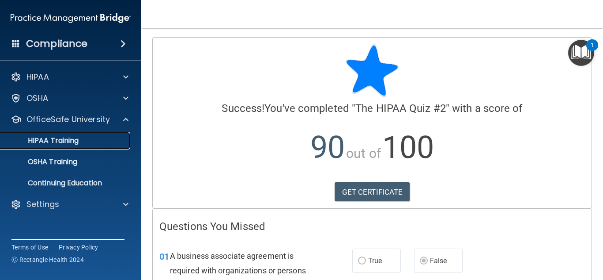
click at [95, 144] on div "HIPAA Training" at bounding box center [66, 140] width 121 height 9
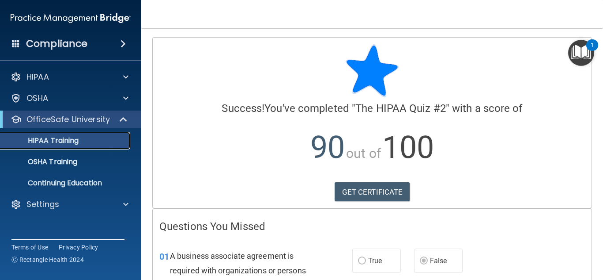
click at [95, 144] on div "HIPAA Training" at bounding box center [66, 140] width 121 height 9
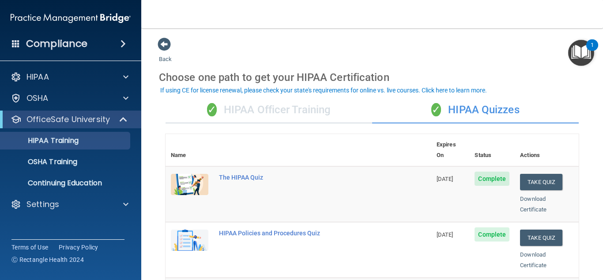
click at [262, 107] on div "✓ HIPAA Officer Training" at bounding box center [269, 110] width 207 height 27
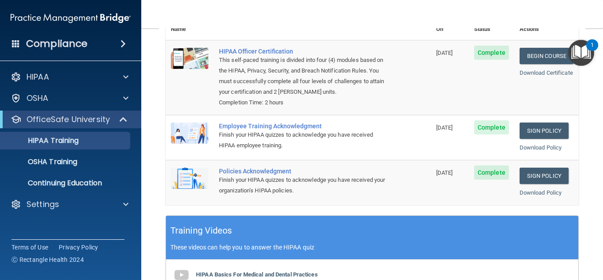
scroll to position [126, 0]
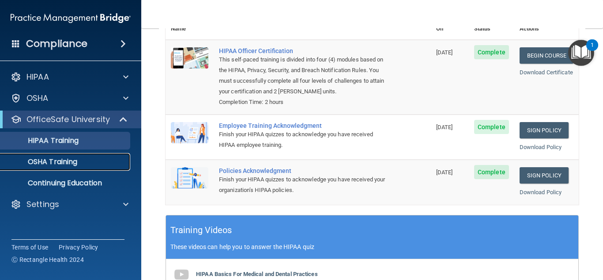
click at [63, 170] on link "OSHA Training" at bounding box center [60, 162] width 139 height 18
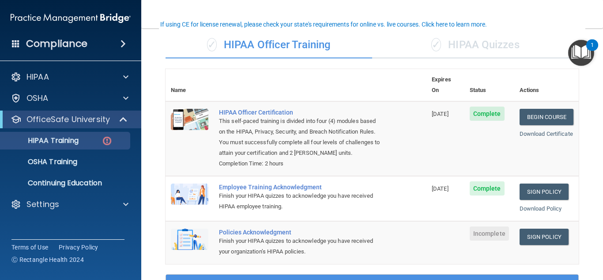
scroll to position [66, 0]
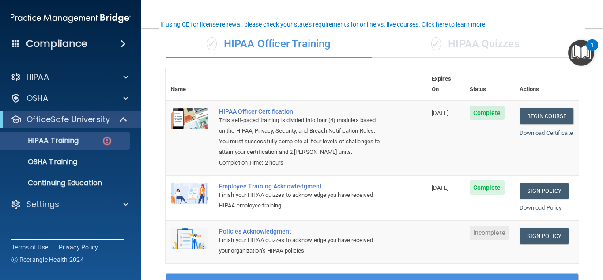
click at [443, 40] on div "✓ HIPAA Quizzes" at bounding box center [475, 44] width 207 height 27
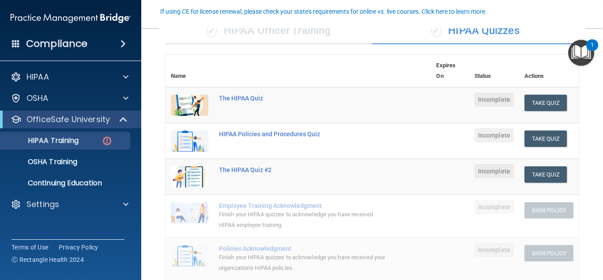
scroll to position [80, 0]
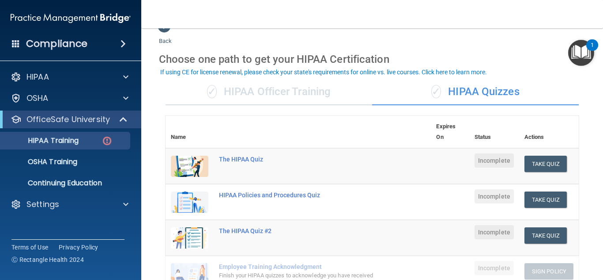
scroll to position [18, 0]
